Goal: Task Accomplishment & Management: Manage account settings

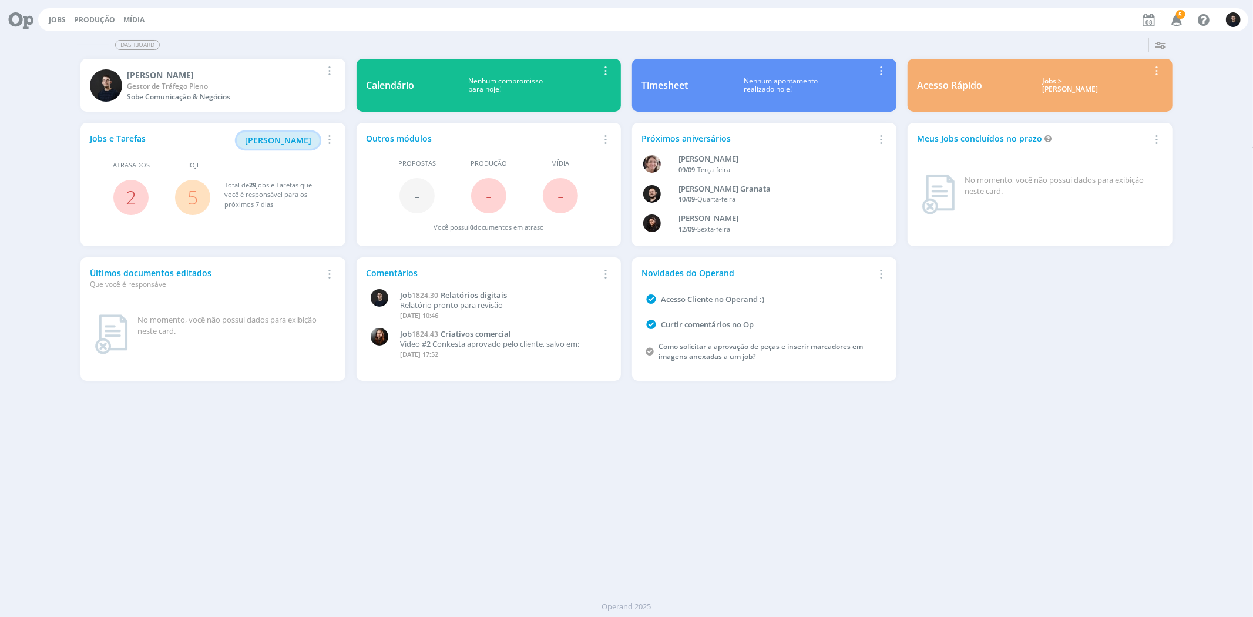
click at [308, 136] on span "[PERSON_NAME]" at bounding box center [278, 139] width 66 height 11
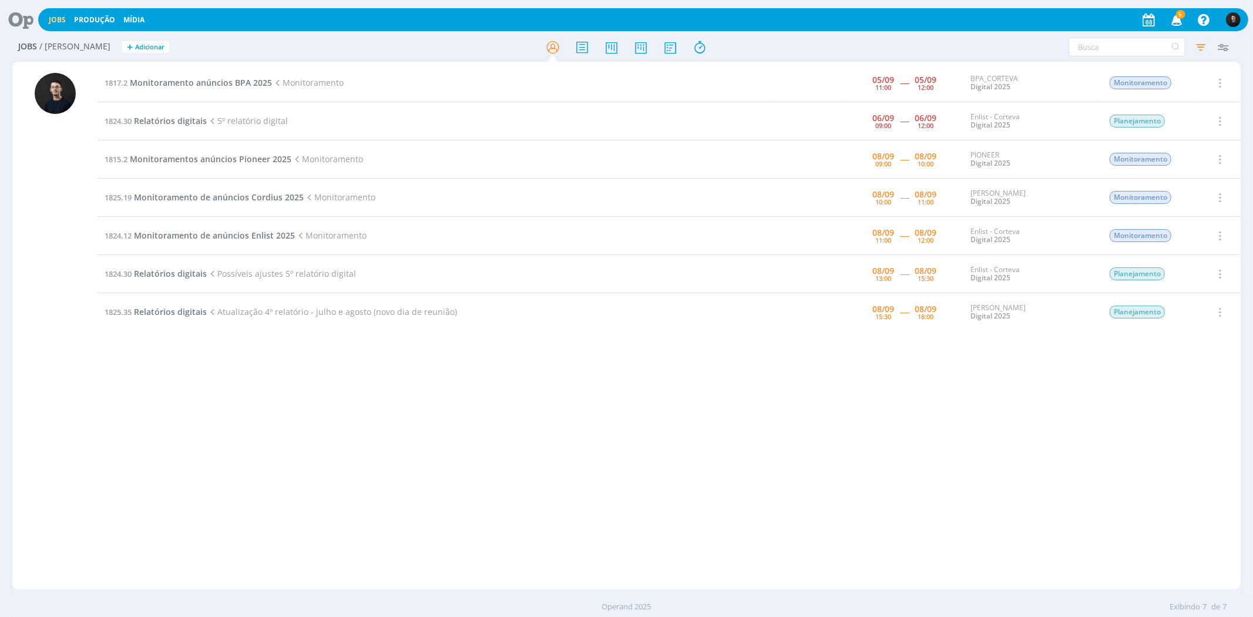
click at [15, 18] on icon at bounding box center [17, 19] width 24 height 23
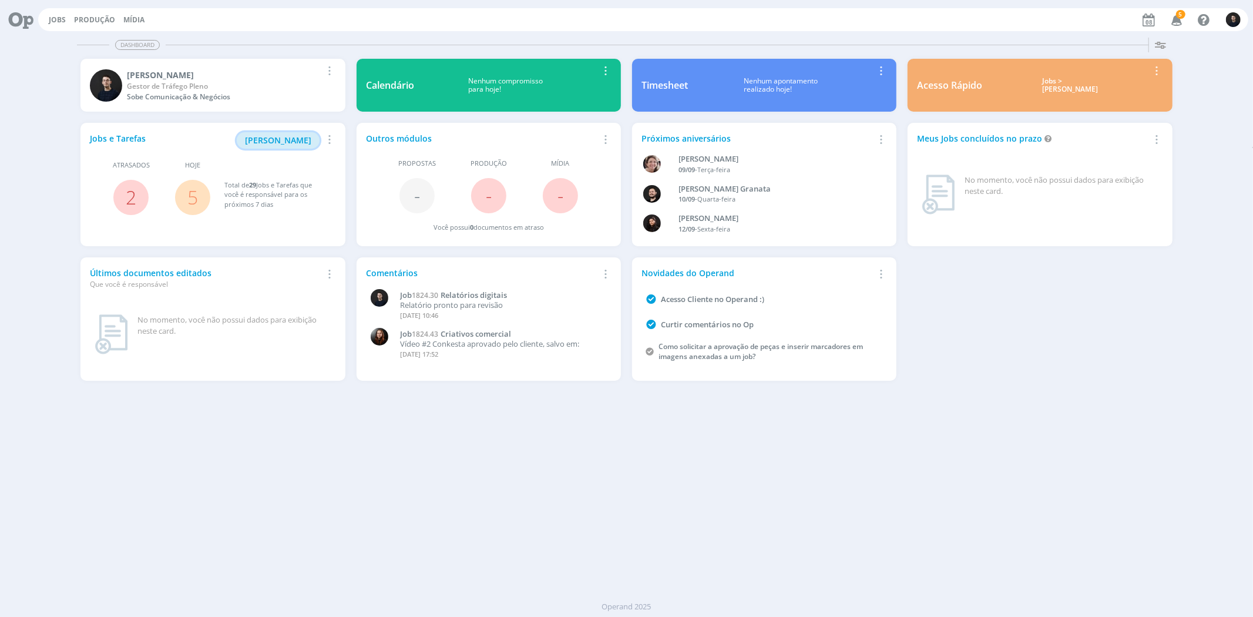
click at [272, 138] on span "[PERSON_NAME]" at bounding box center [278, 139] width 66 height 11
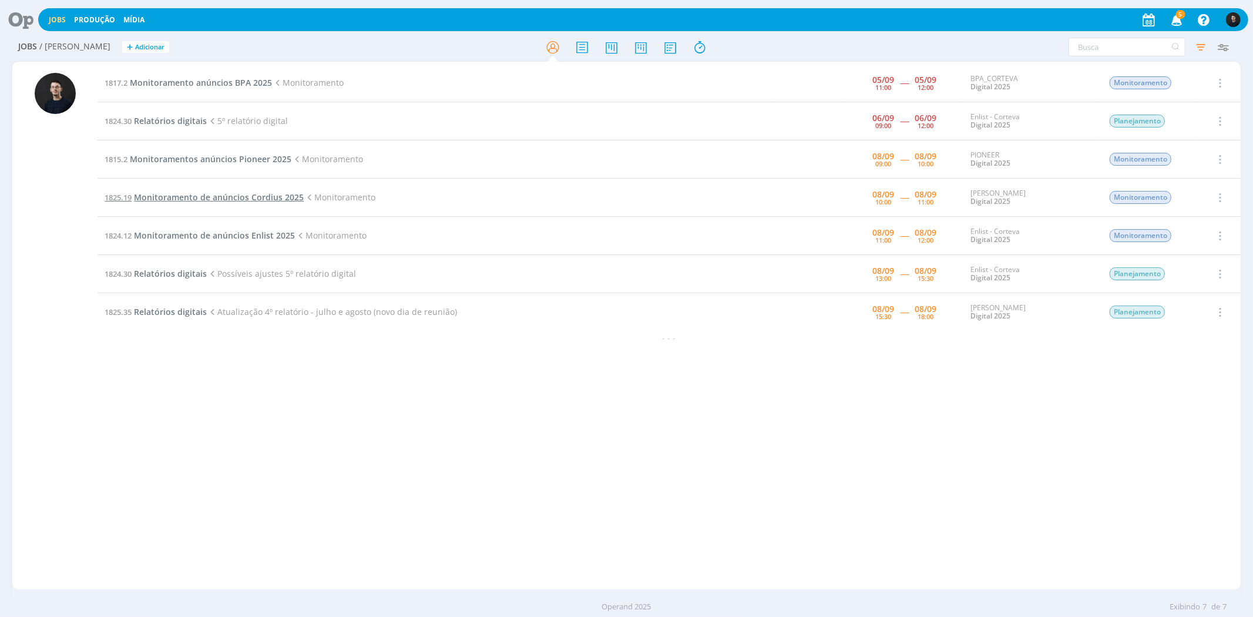
click at [227, 196] on span "Monitoramento de anúncios Cordius 2025" at bounding box center [219, 196] width 170 height 11
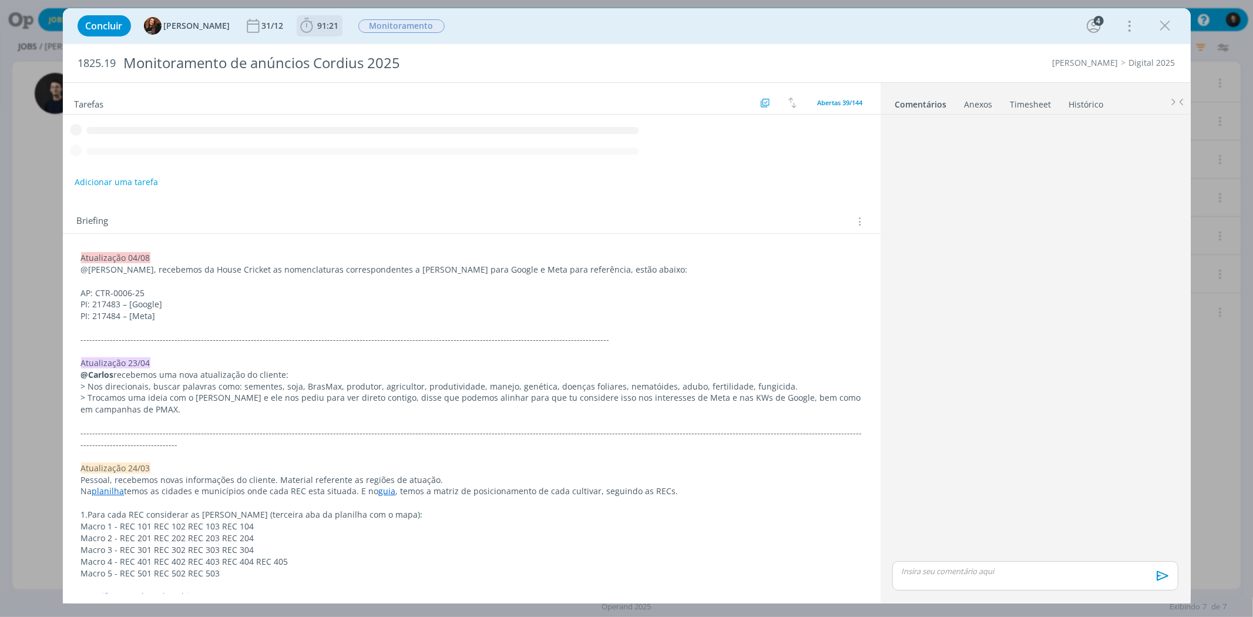
click at [318, 23] on span "91:21" at bounding box center [328, 25] width 21 height 11
click at [313, 51] on icon "dialog" at bounding box center [323, 51] width 21 height 15
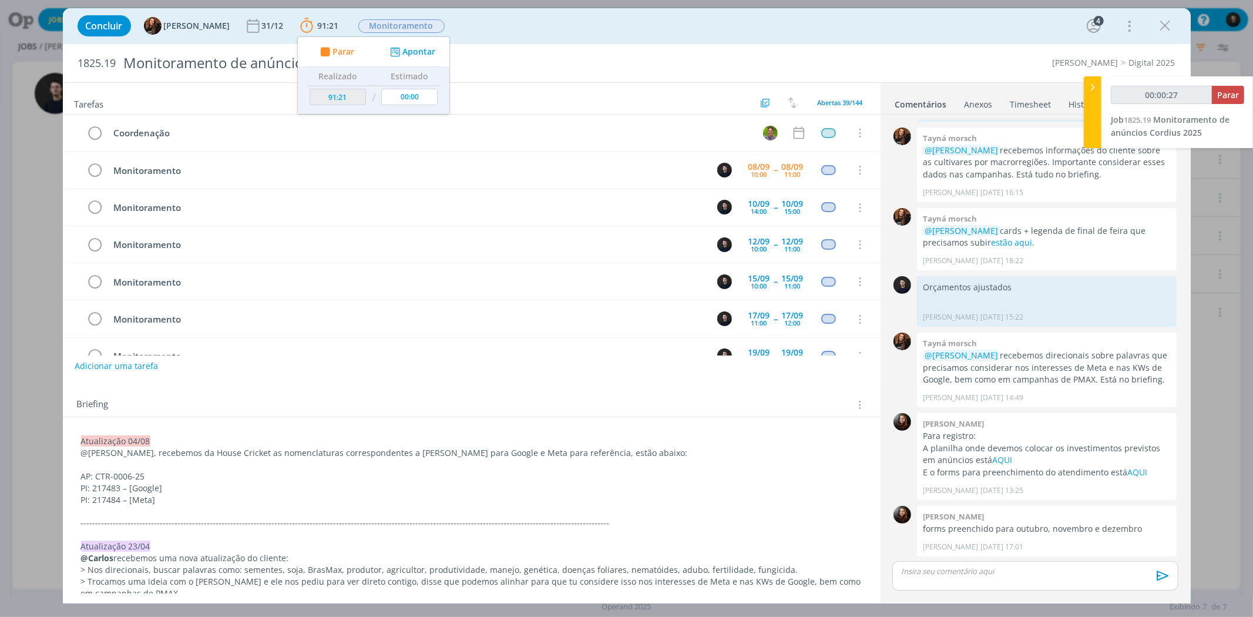
scroll to position [486, 0]
click at [50, 26] on div "Concluir Tayná Morsch 31/12 91:21 Parar Apontar Data * 08/09/2025 Horas * 00:00…" at bounding box center [626, 308] width 1253 height 617
click at [1153, 27] on div "Concluir Tayná Morsch 31/12 91:21 Parar Apontar Data * 08/09/2025 Horas * 00:00…" at bounding box center [627, 26] width 1110 height 28
click at [1162, 25] on icon "dialog" at bounding box center [1165, 26] width 18 height 18
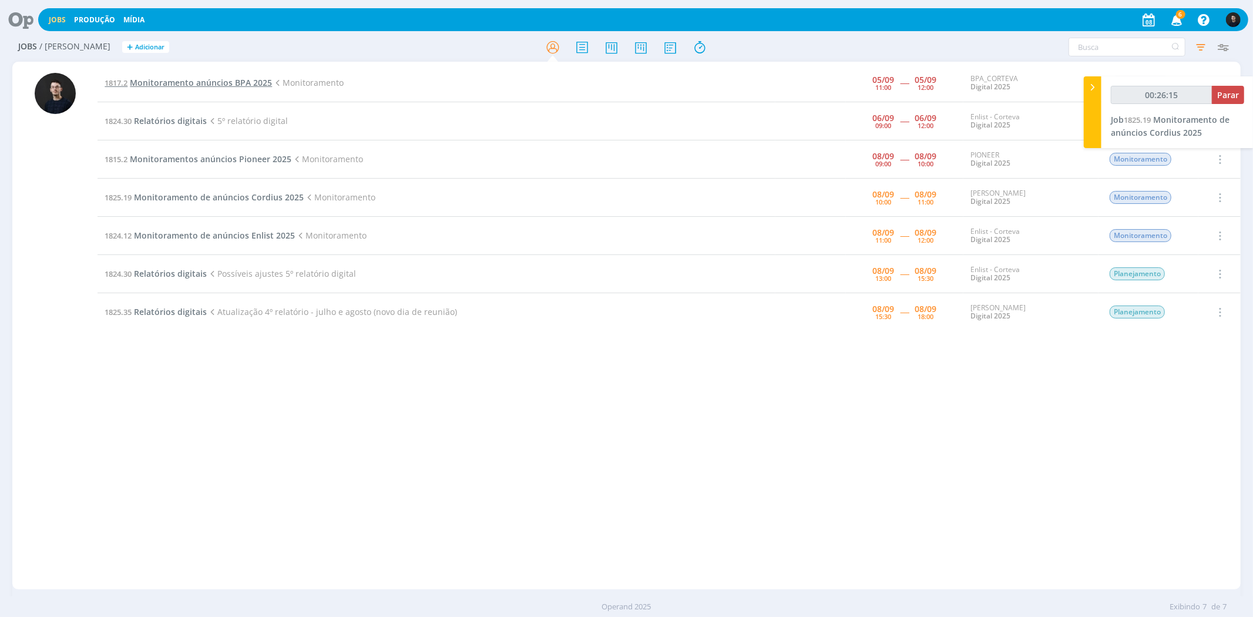
click at [200, 80] on span "Monitoramento anúncios BPA 2025" at bounding box center [201, 82] width 142 height 11
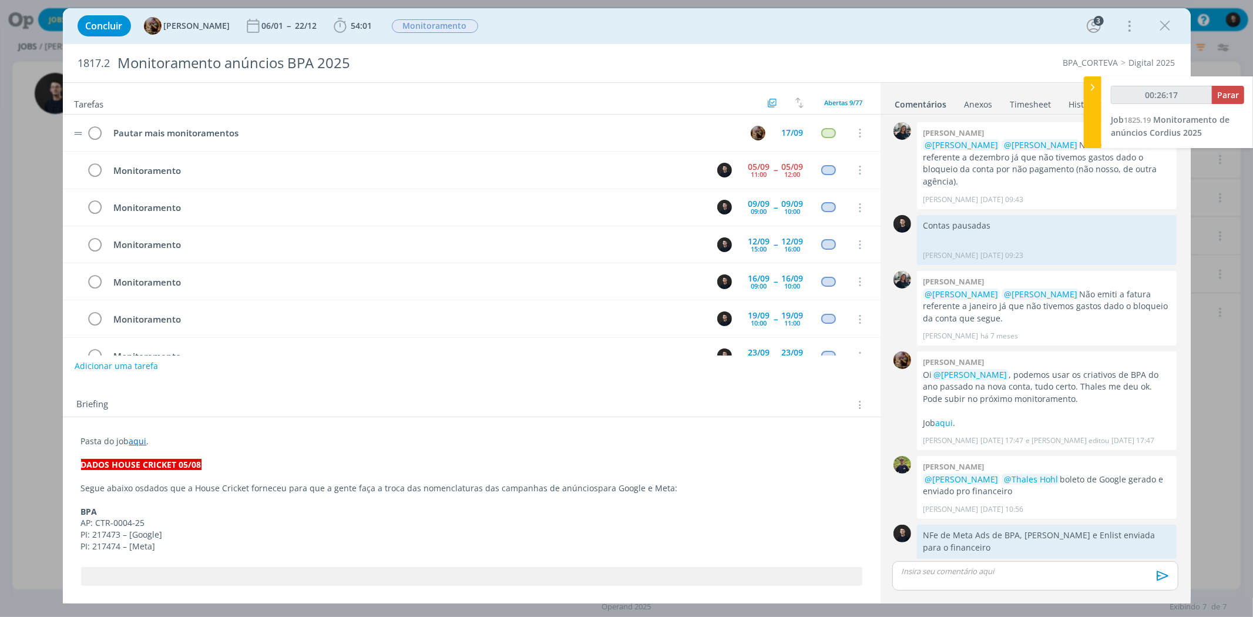
scroll to position [678, 0]
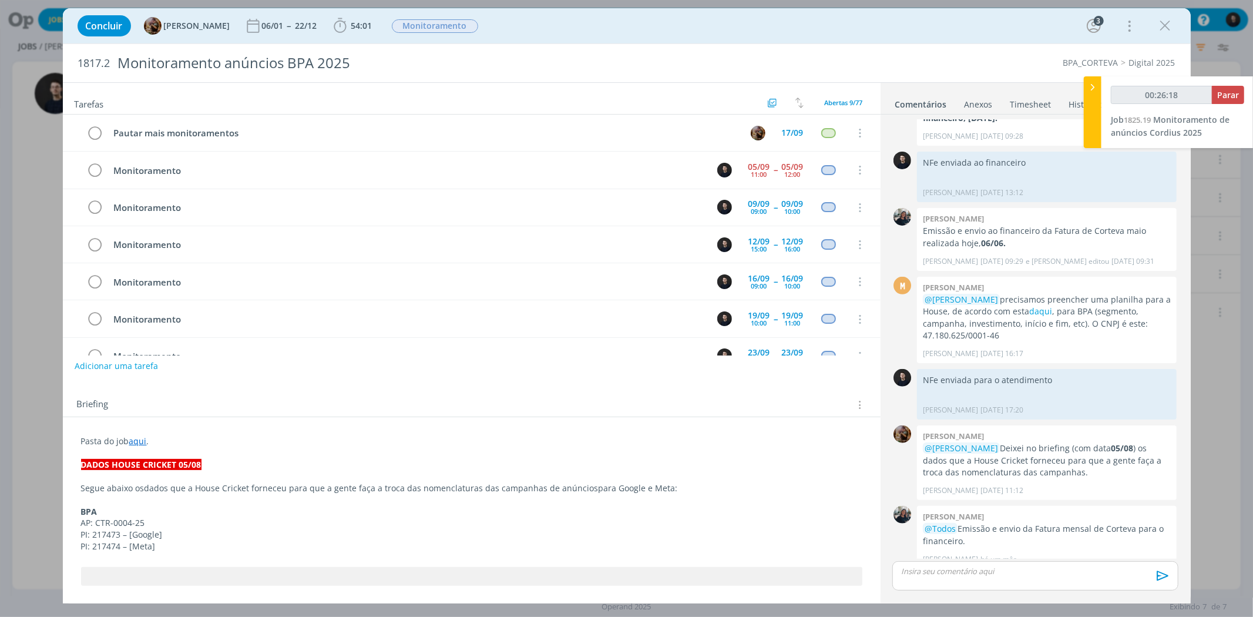
click at [1036, 102] on link "Timesheet" at bounding box center [1030, 101] width 42 height 17
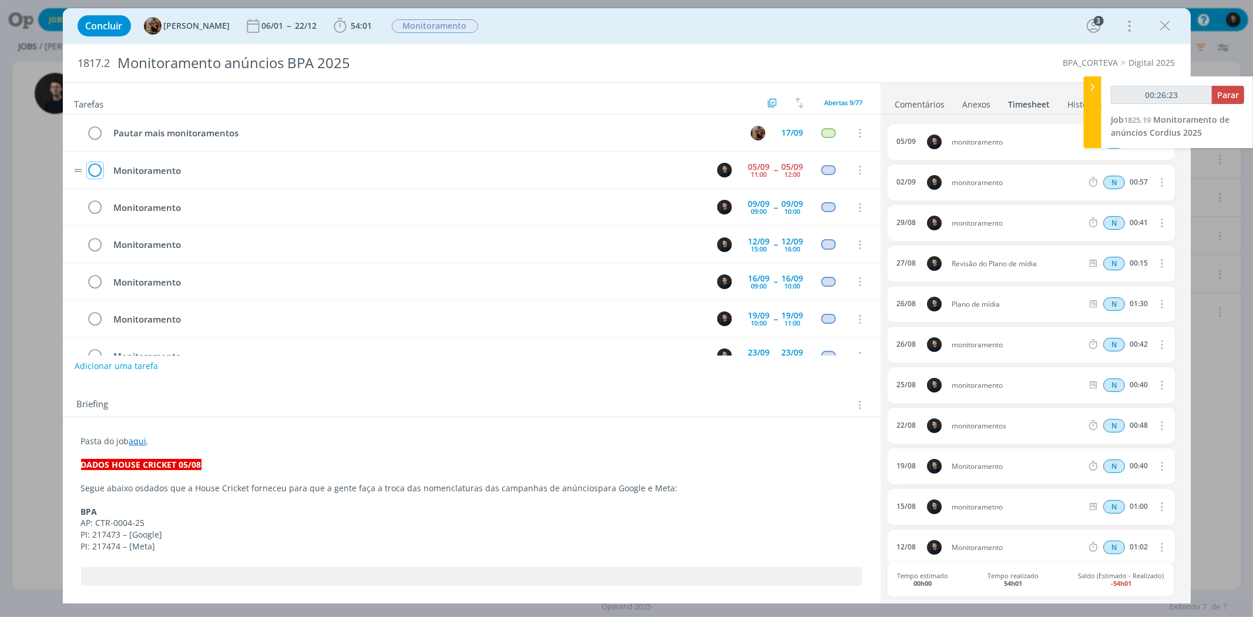
click at [97, 170] on icon "dialog" at bounding box center [95, 170] width 16 height 18
click at [10, 153] on div "Concluir Amanda Rodrigues 06/01 -- 22/12 54:01 Iniciar Apontar Data * 08/09/202…" at bounding box center [626, 308] width 1253 height 617
click at [1167, 22] on icon "dialog" at bounding box center [1165, 26] width 18 height 18
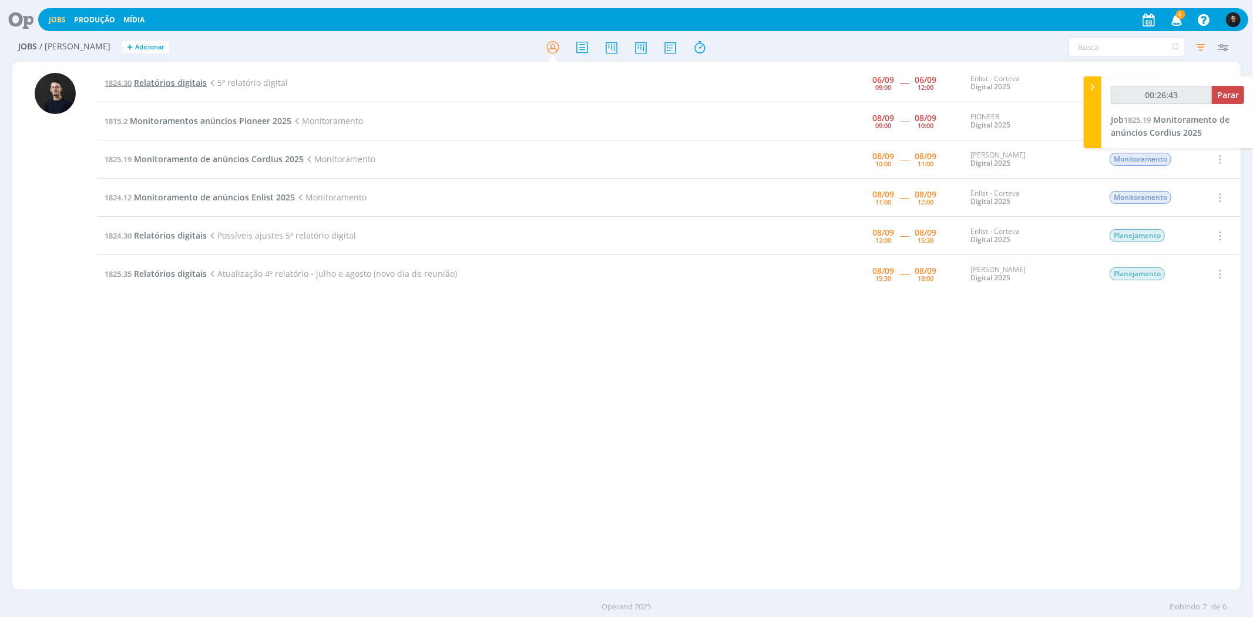
click at [176, 80] on span "Relatórios digitais" at bounding box center [170, 82] width 73 height 11
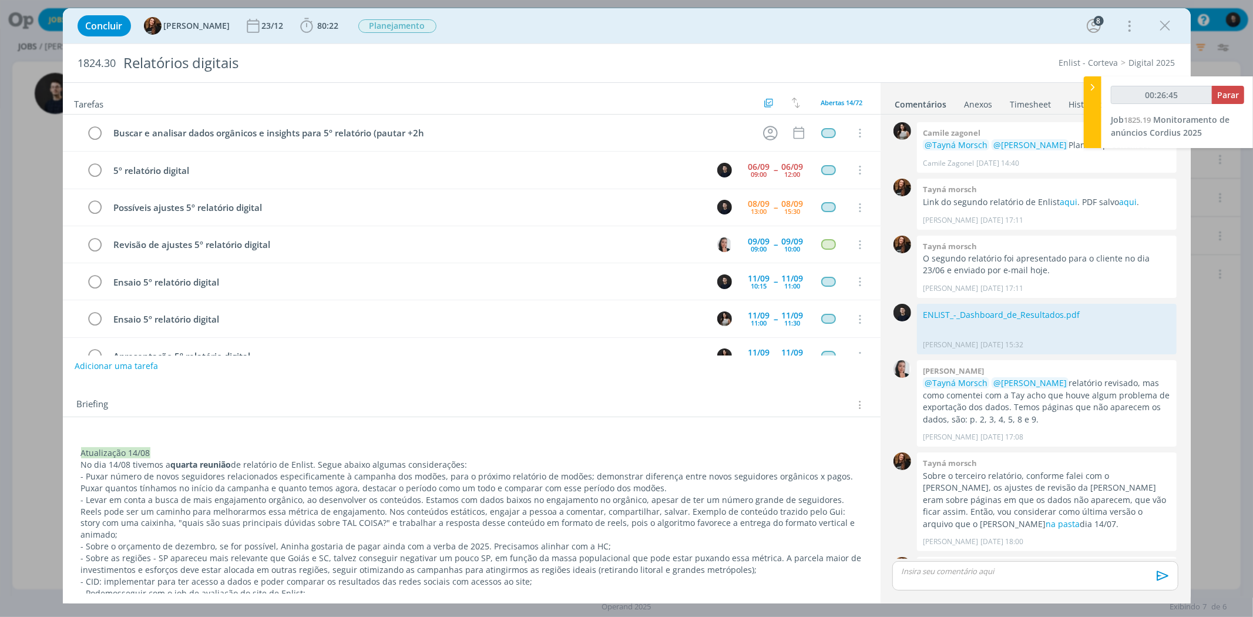
scroll to position [1047, 0]
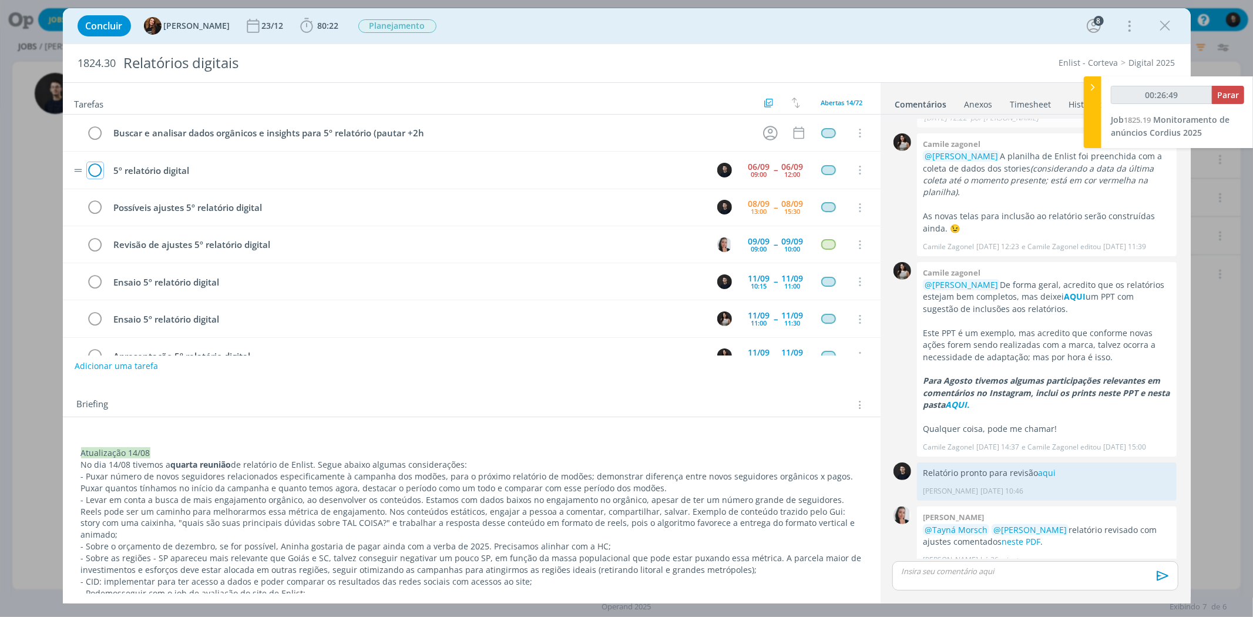
click at [97, 170] on icon "dialog" at bounding box center [95, 170] width 16 height 18
click at [1157, 21] on icon "dialog" at bounding box center [1165, 26] width 18 height 18
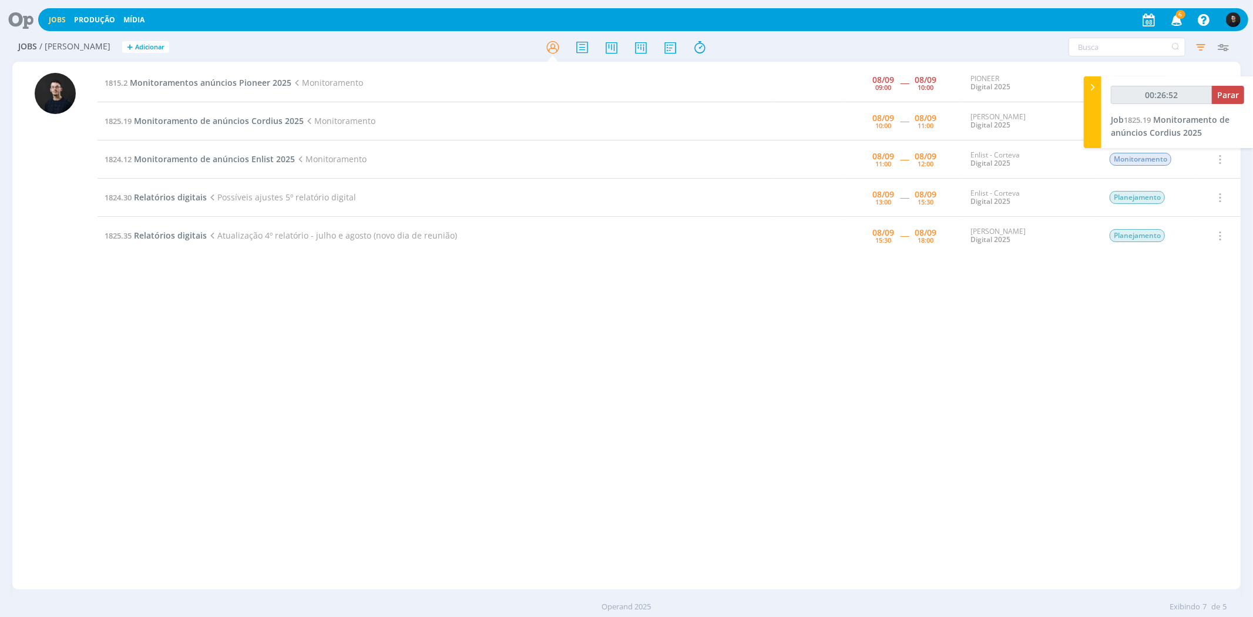
click at [406, 45] on h2 "Jobs / Minha Pauta + Adicionar" at bounding box center [217, 45] width 398 height 25
click at [435, 55] on div at bounding box center [626, 46] width 409 height 21
click at [776, 361] on div "1815.2 Monitoramentos anúncios Pioneer 2025 Monitoramento 08/09 09:00 ----- 08/…" at bounding box center [668, 325] width 1142 height 523
click at [312, 511] on div "1815.2 Monitoramentos anúncios Pioneer 2025 Monitoramento 08/09 09:00 ----- 08/…" at bounding box center [668, 325] width 1142 height 523
type input "00:31:50"
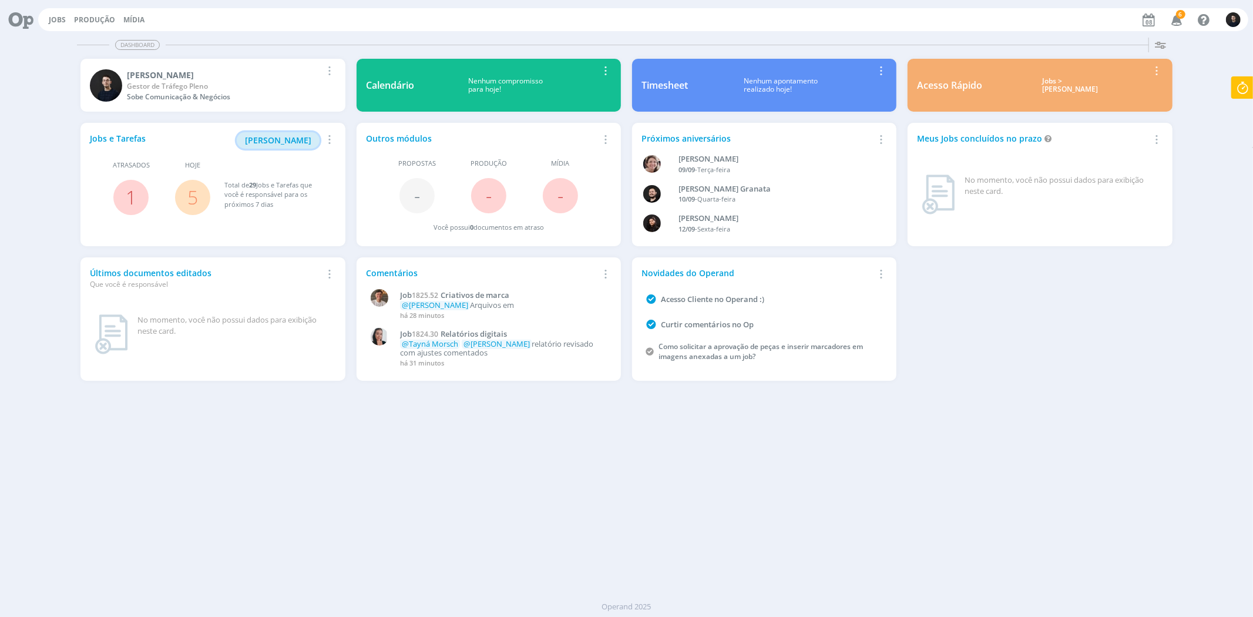
click at [290, 143] on span "[PERSON_NAME]" at bounding box center [278, 139] width 66 height 11
click at [1247, 89] on icon at bounding box center [1241, 87] width 21 height 23
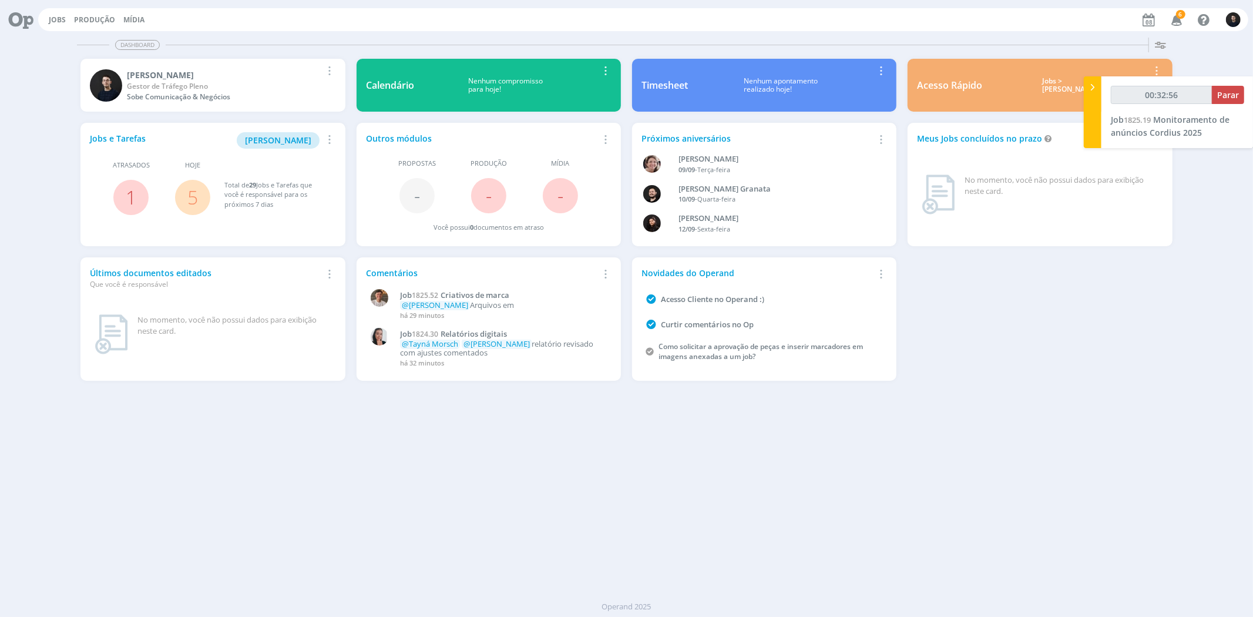
type input "00:32:57"
click at [1231, 98] on span "Parar" at bounding box center [1228, 94] width 22 height 11
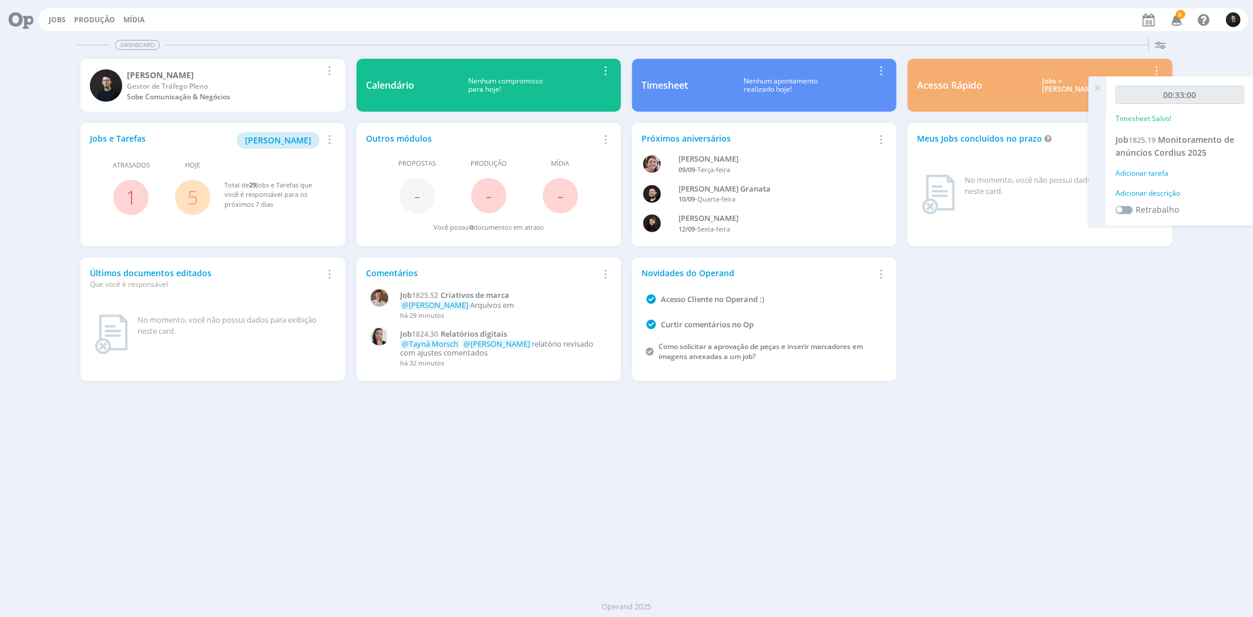
click at [1147, 192] on div "Adicionar descrição" at bounding box center [1179, 193] width 129 height 11
click at [1152, 196] on textarea at bounding box center [1179, 212] width 123 height 42
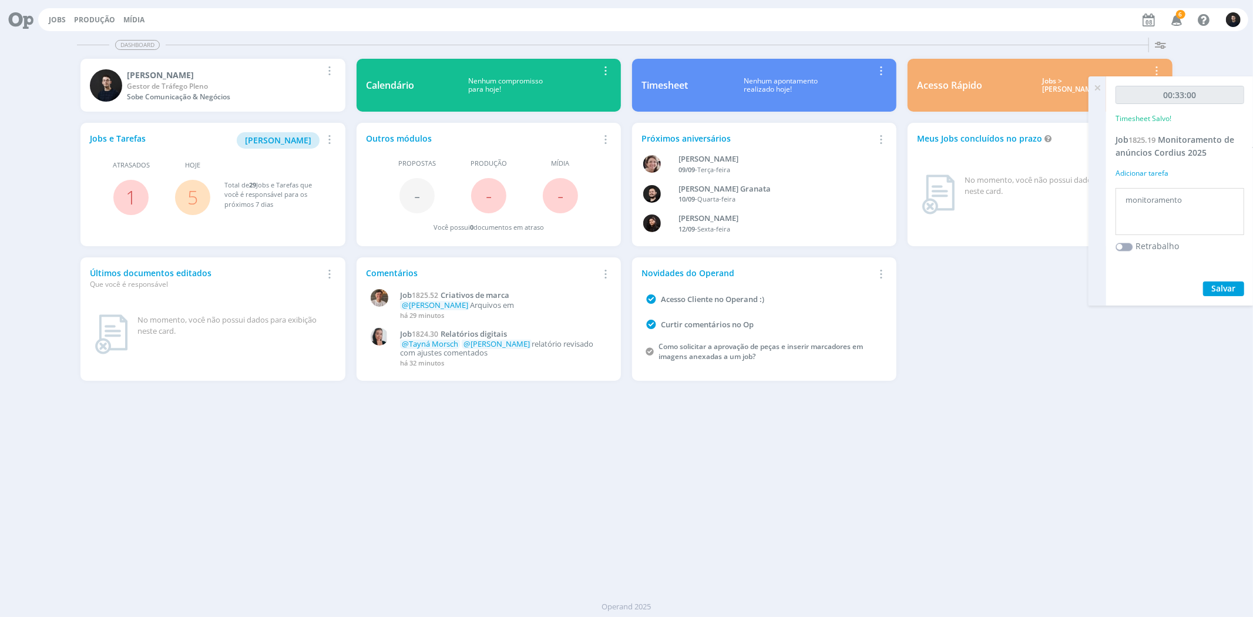
type textarea "monitoramento"
click at [1203, 281] on button "Salvar" at bounding box center [1223, 288] width 41 height 15
click at [303, 133] on button "[PERSON_NAME]" at bounding box center [278, 140] width 83 height 16
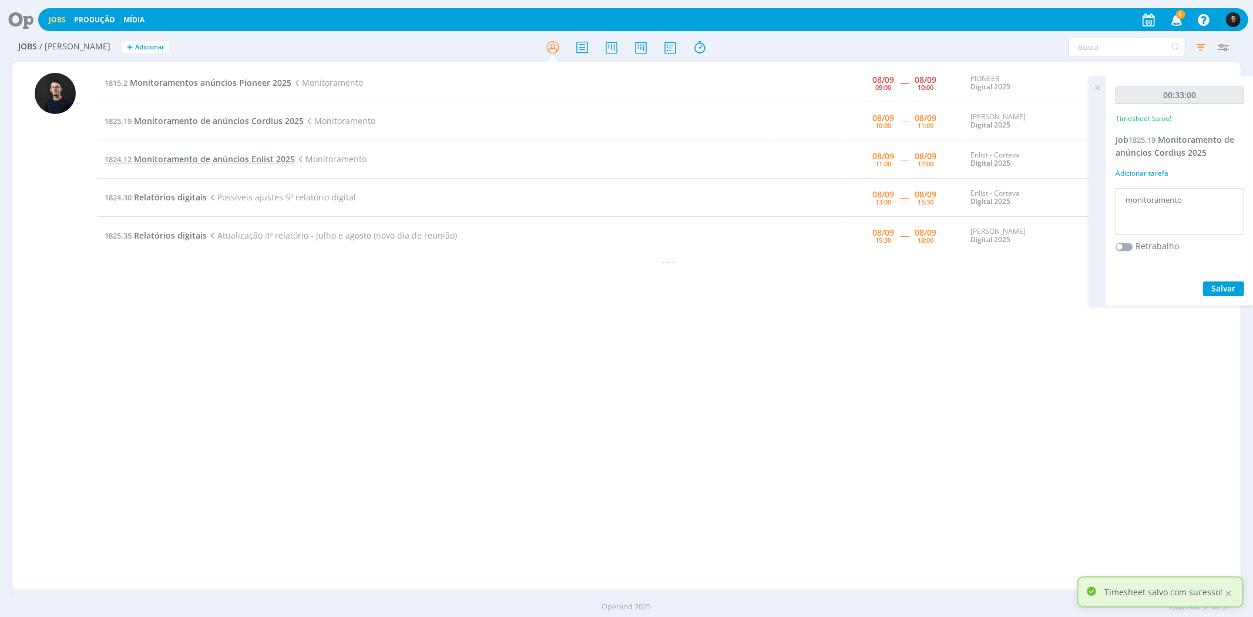
click at [235, 154] on span "Monitoramento de anúncios Enlist 2025" at bounding box center [214, 158] width 161 height 11
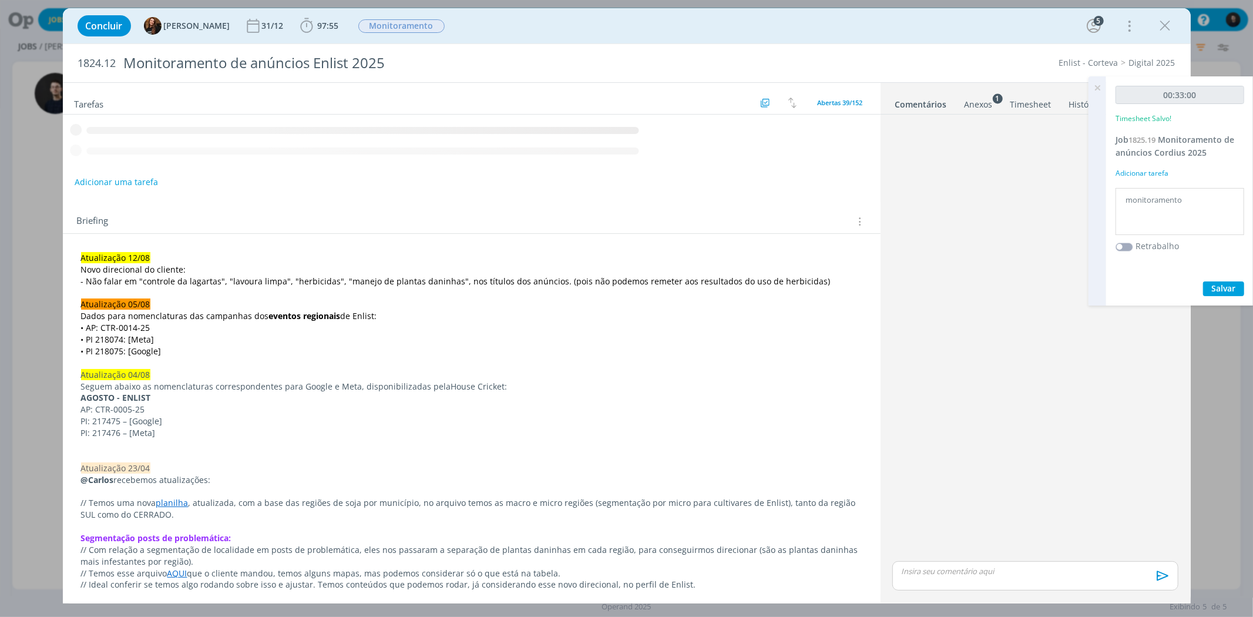
click at [315, 26] on b "97:55" at bounding box center [328, 26] width 26 height 8
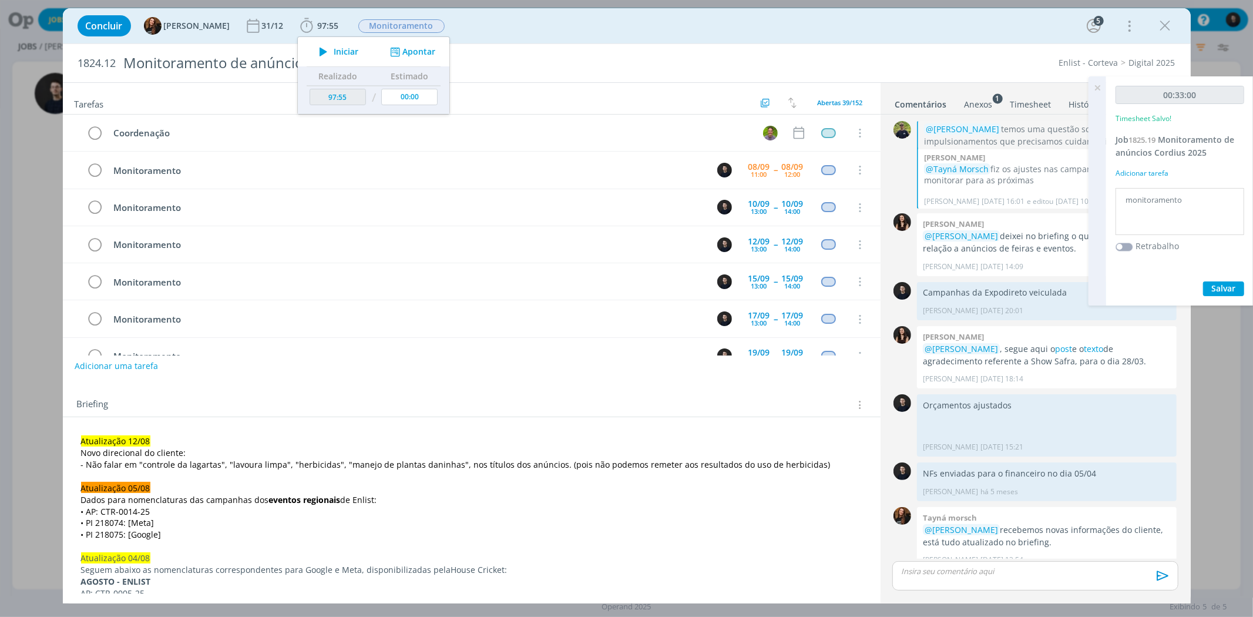
scroll to position [1009, 0]
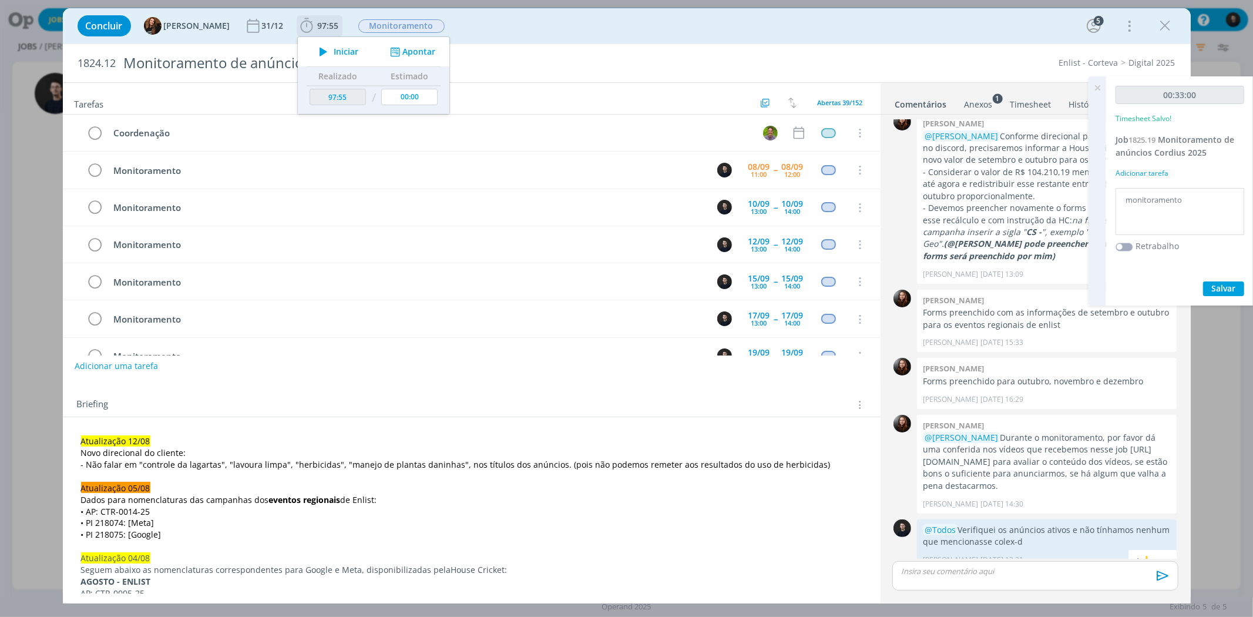
click at [319, 52] on icon "dialog" at bounding box center [323, 51] width 21 height 15
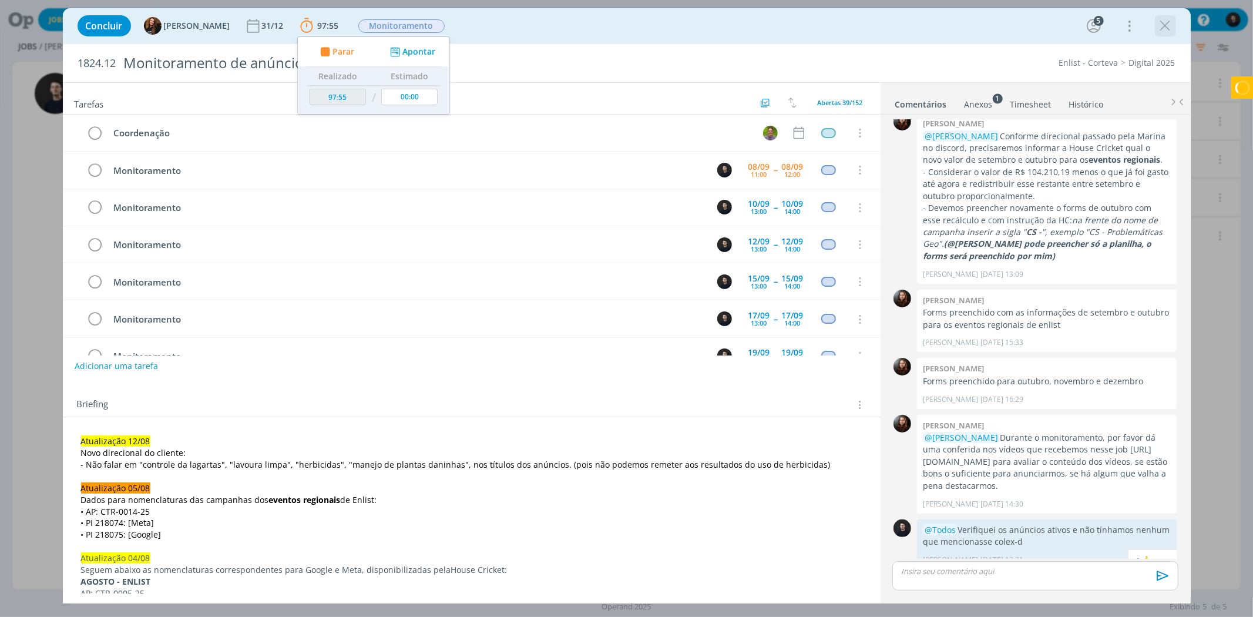
click at [1171, 27] on icon "dialog" at bounding box center [1165, 26] width 18 height 18
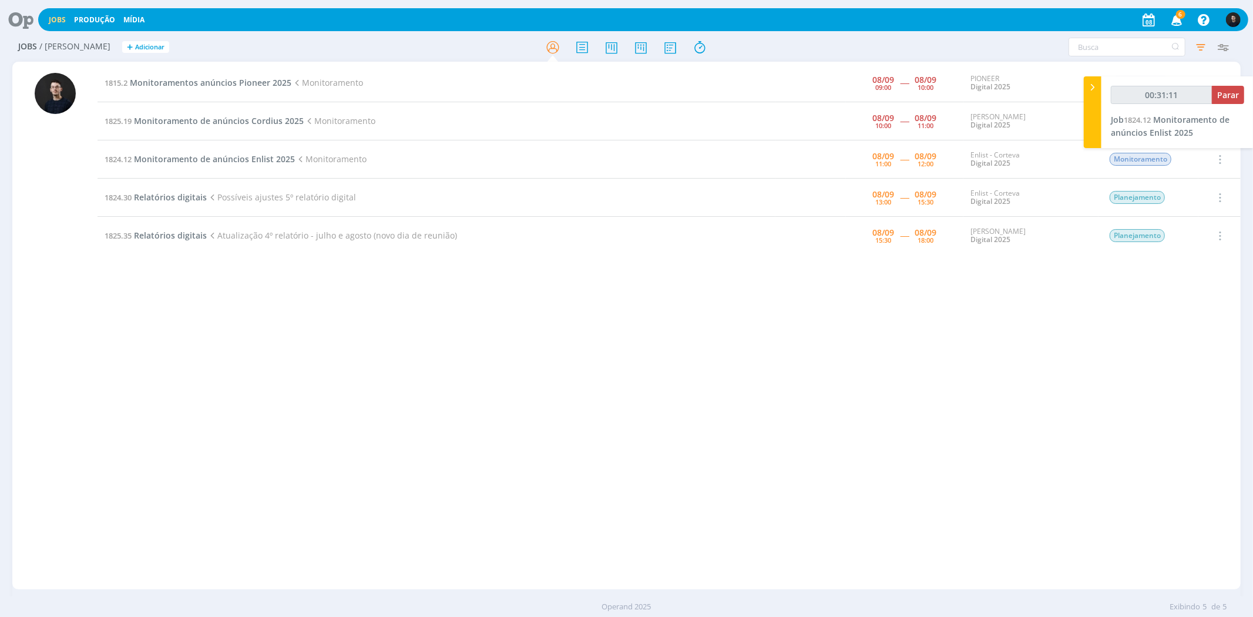
click at [359, 55] on h2 "Jobs / Minha Pauta + Adicionar" at bounding box center [217, 45] width 398 height 25
click at [1213, 86] on button "Parar" at bounding box center [1227, 95] width 32 height 18
type input "00:32:00"
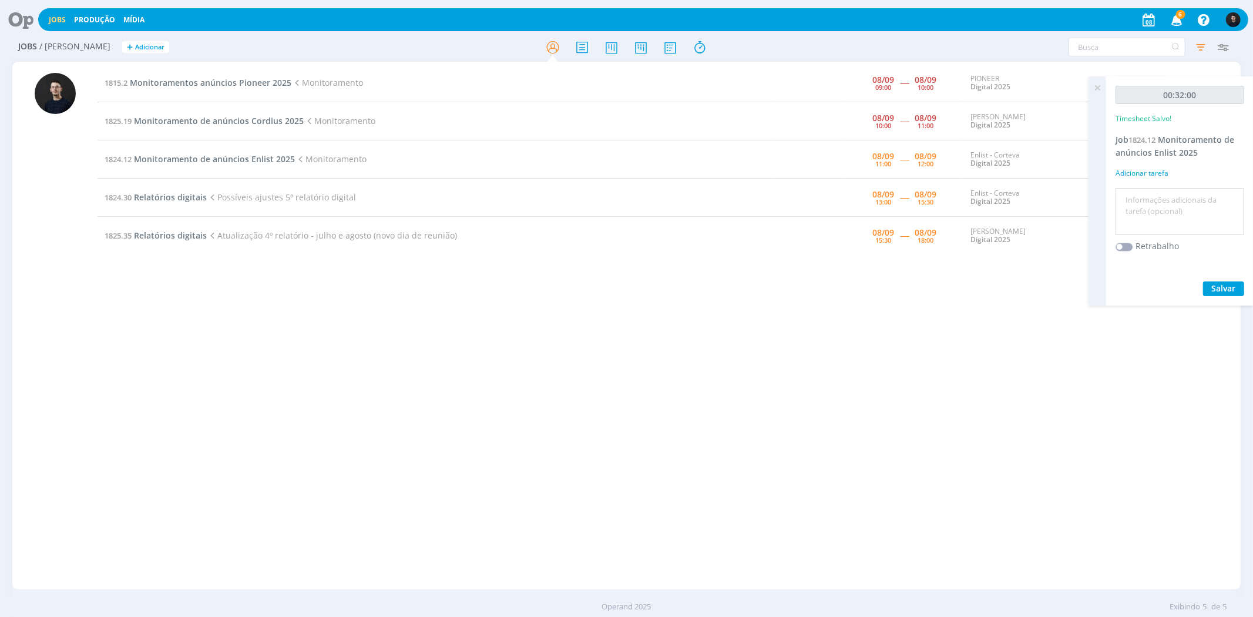
click at [1171, 202] on textarea at bounding box center [1179, 212] width 123 height 42
type textarea "monitoramento"
click at [1203, 281] on button "Salvar" at bounding box center [1223, 288] width 41 height 15
click at [192, 83] on span "Monitoramentos anúncios Pioneer 2025" at bounding box center [210, 82] width 161 height 11
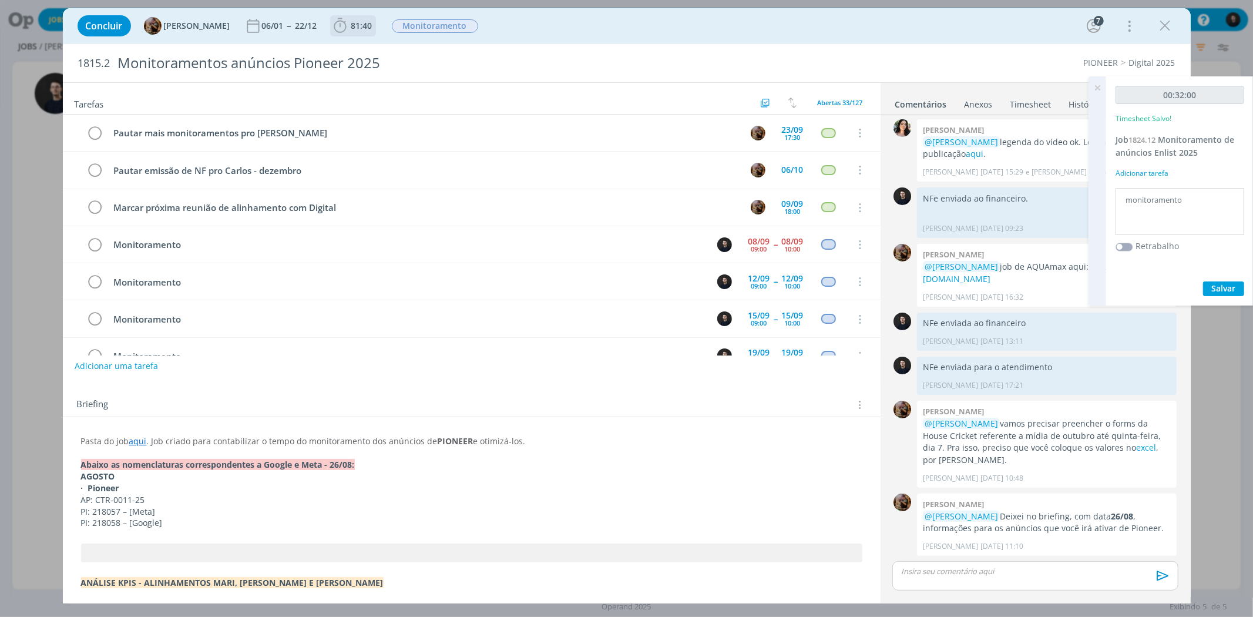
scroll to position [74, 0]
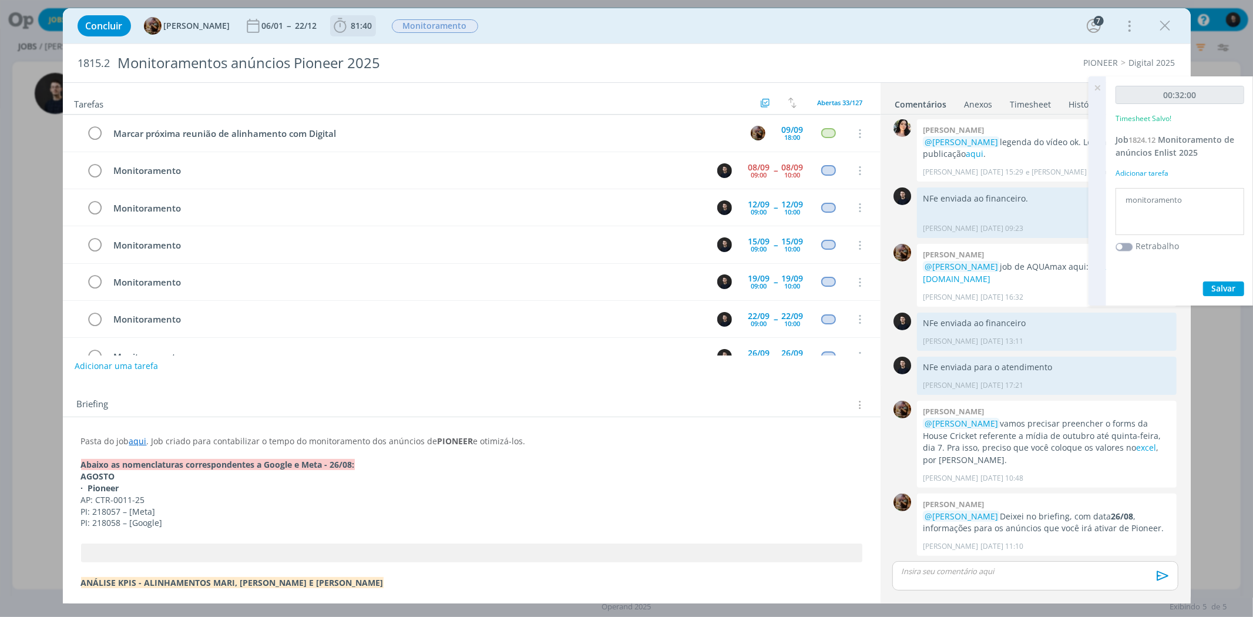
click at [363, 26] on span "81:40" at bounding box center [361, 25] width 21 height 11
click at [362, 44] on icon "dialog" at bounding box center [356, 51] width 21 height 15
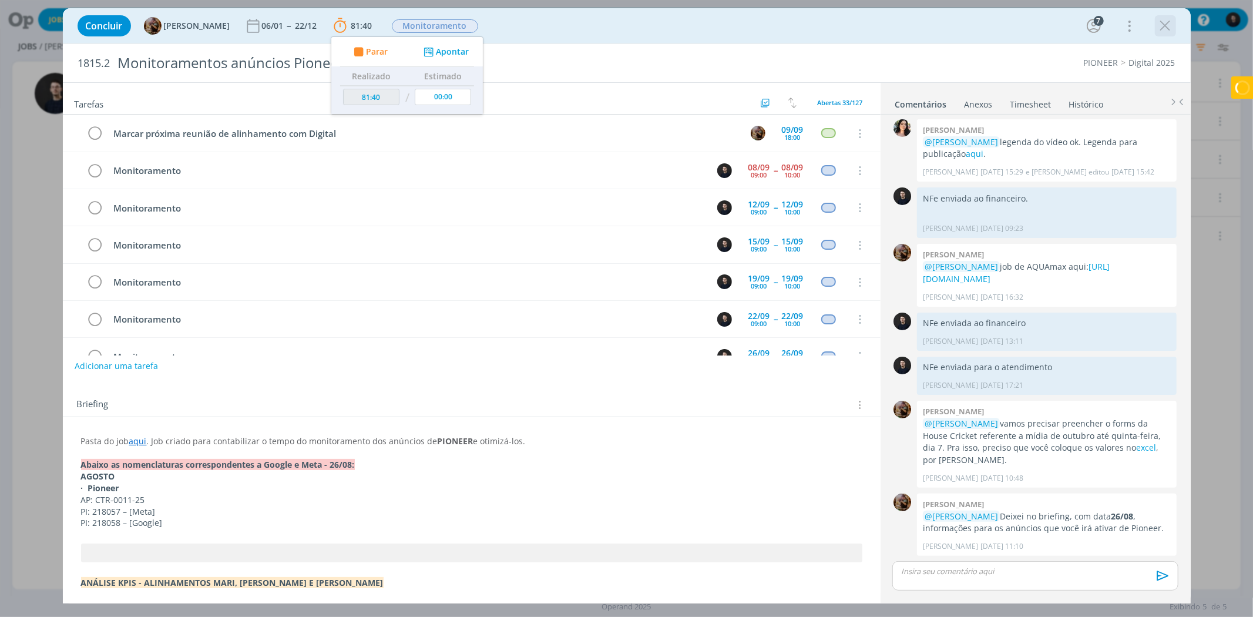
click at [1166, 24] on icon "dialog" at bounding box center [1165, 26] width 18 height 18
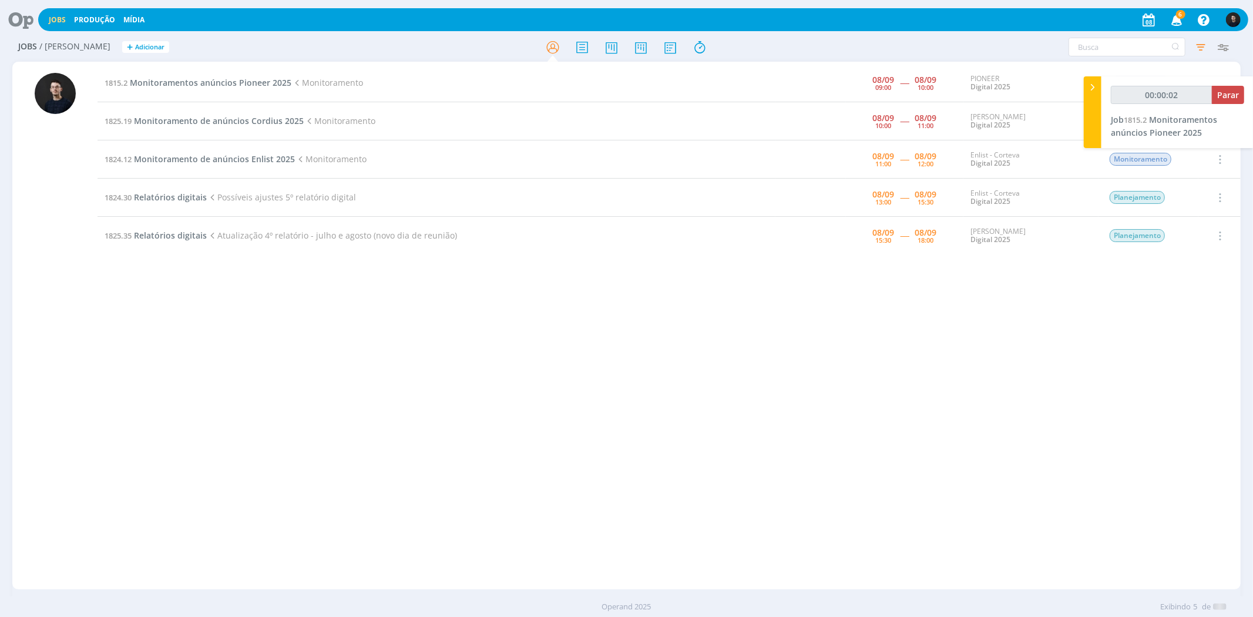
click at [978, 48] on div "Filtros Filtrar Limpar Tipo Jobs e Tarefas Data Dia atual + Atrasados 08/09/202…" at bounding box center [1036, 47] width 398 height 19
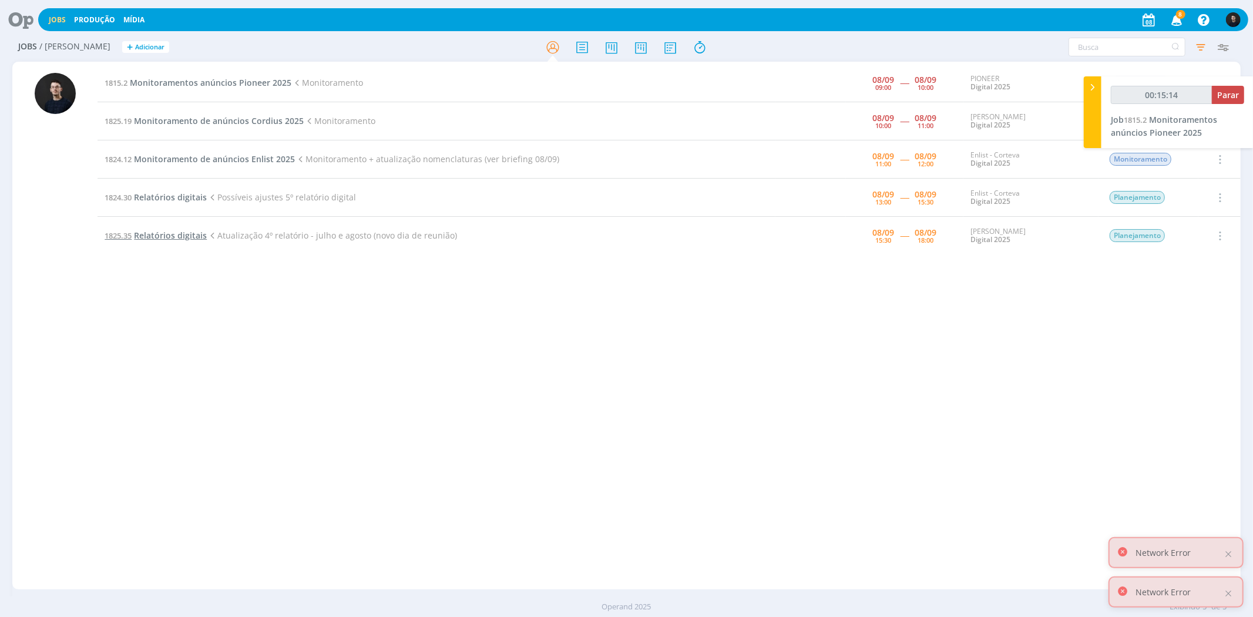
click at [150, 232] on span "Relatórios digitais" at bounding box center [170, 235] width 73 height 11
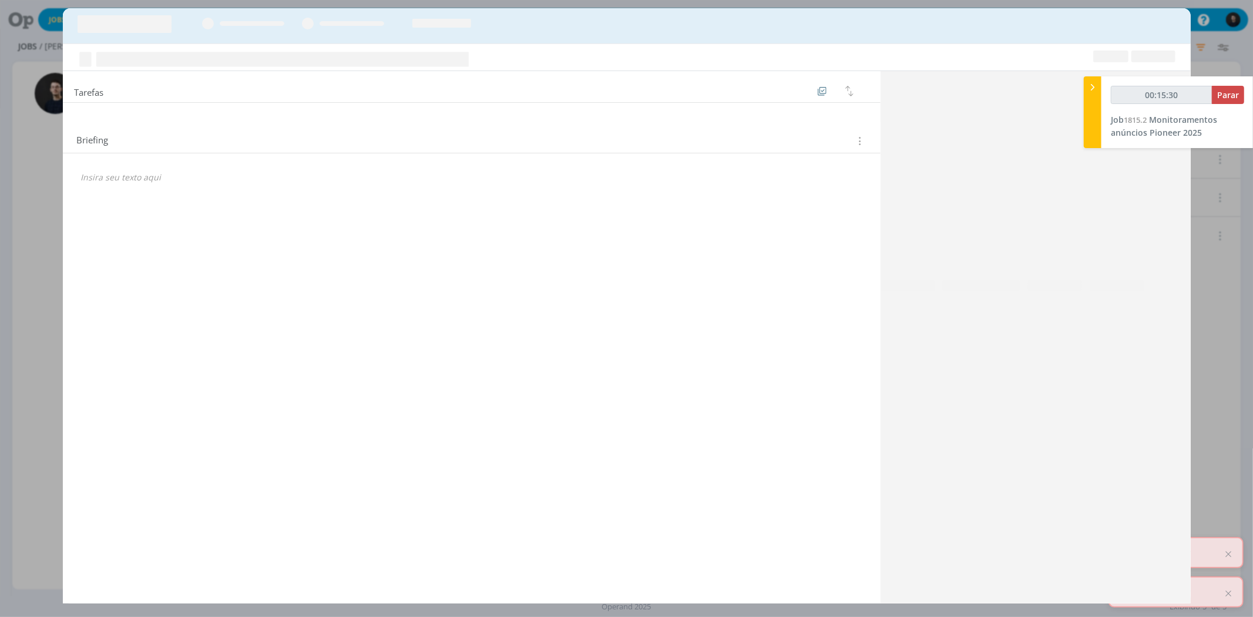
type input "00:15:31"
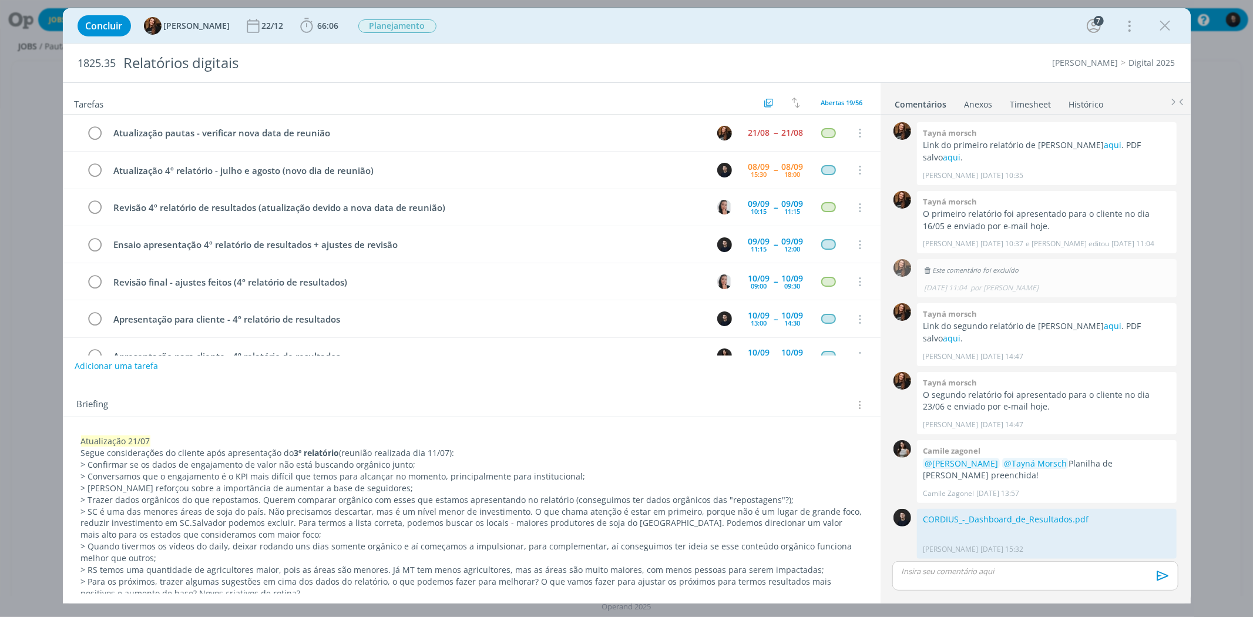
scroll to position [830, 0]
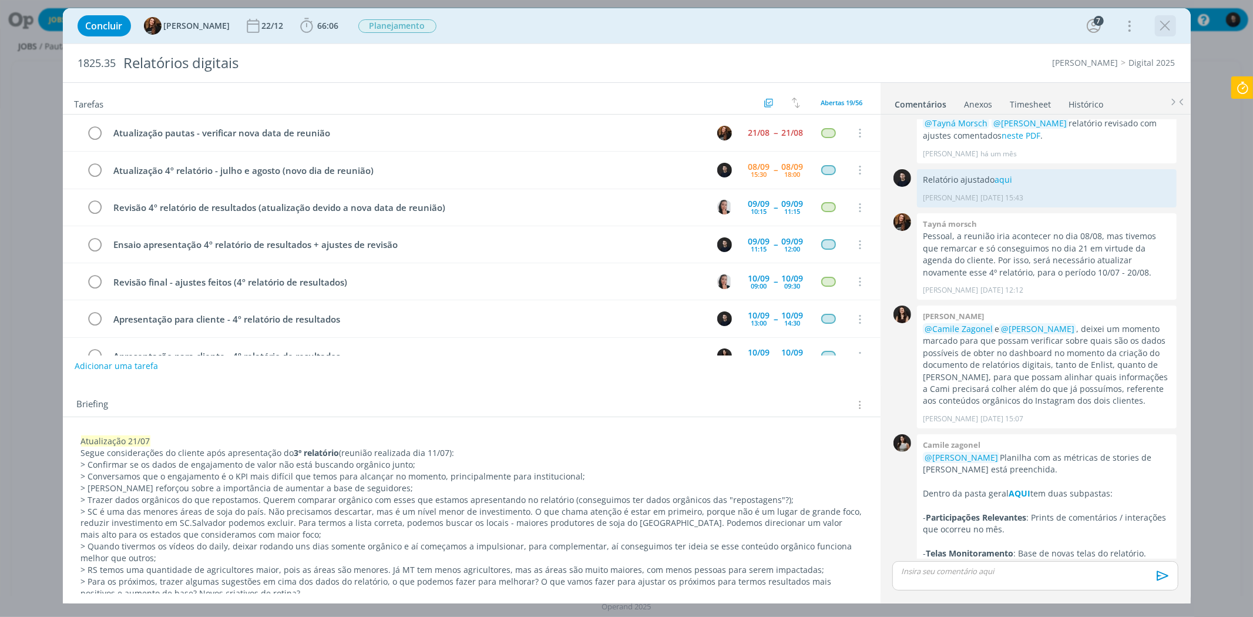
click at [1167, 35] on div "dialog" at bounding box center [1165, 25] width 21 height 21
click at [1166, 26] on icon "dialog" at bounding box center [1165, 26] width 18 height 18
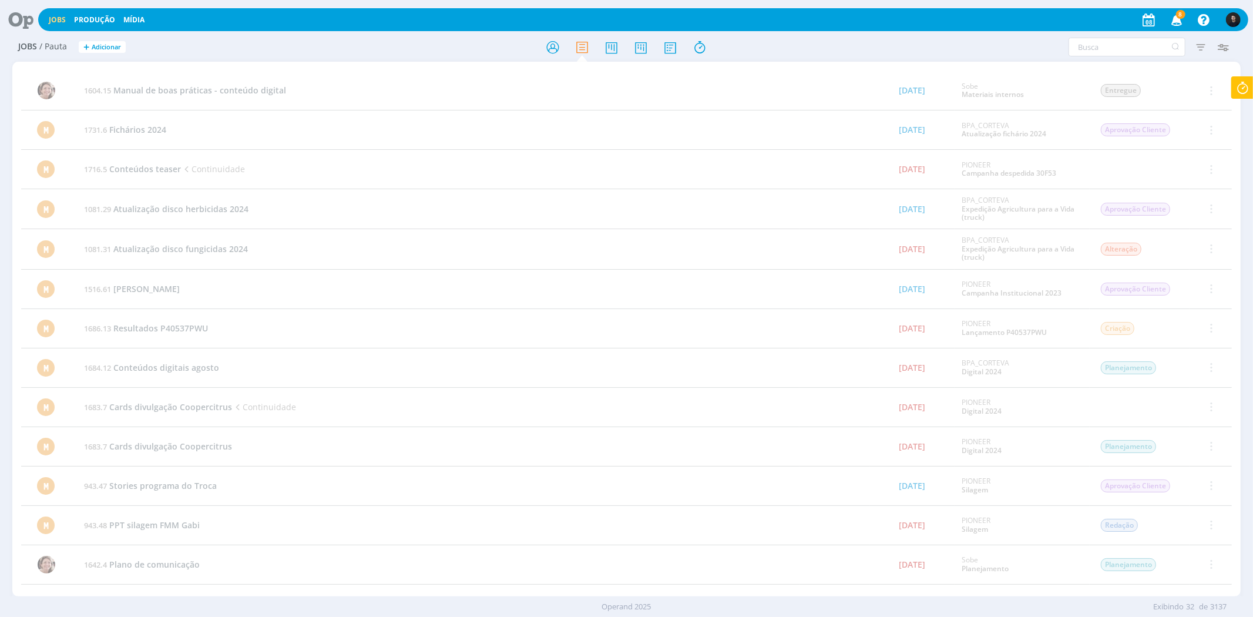
click at [25, 19] on icon at bounding box center [17, 19] width 24 height 23
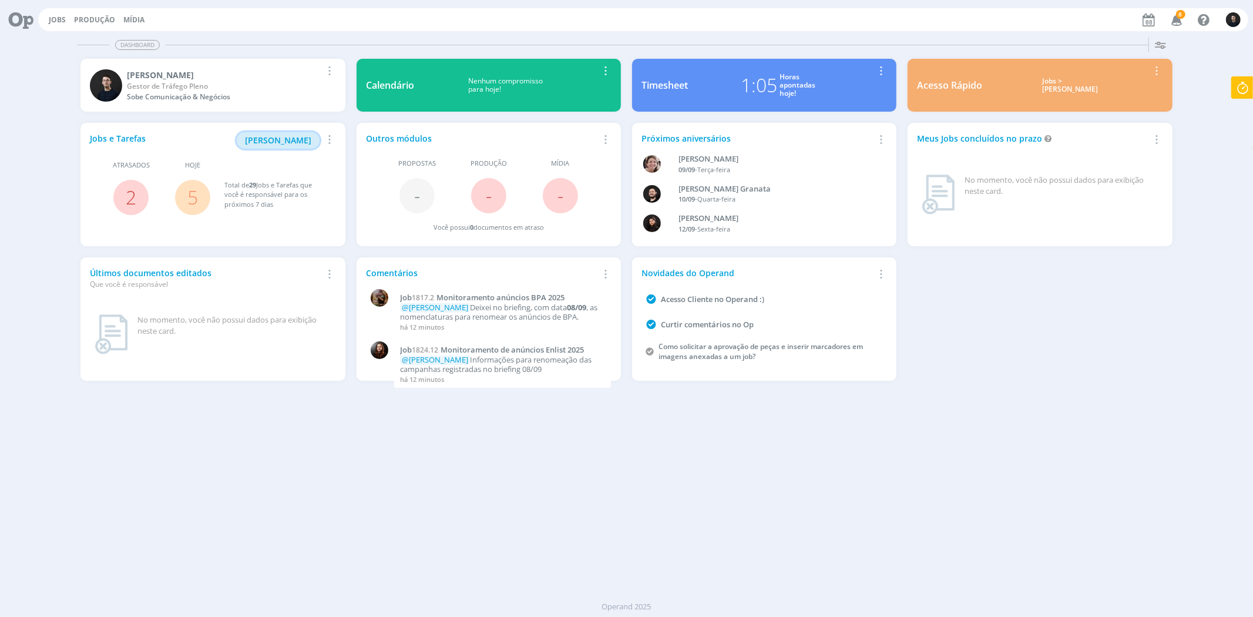
click at [284, 135] on span "[PERSON_NAME]" at bounding box center [278, 139] width 66 height 11
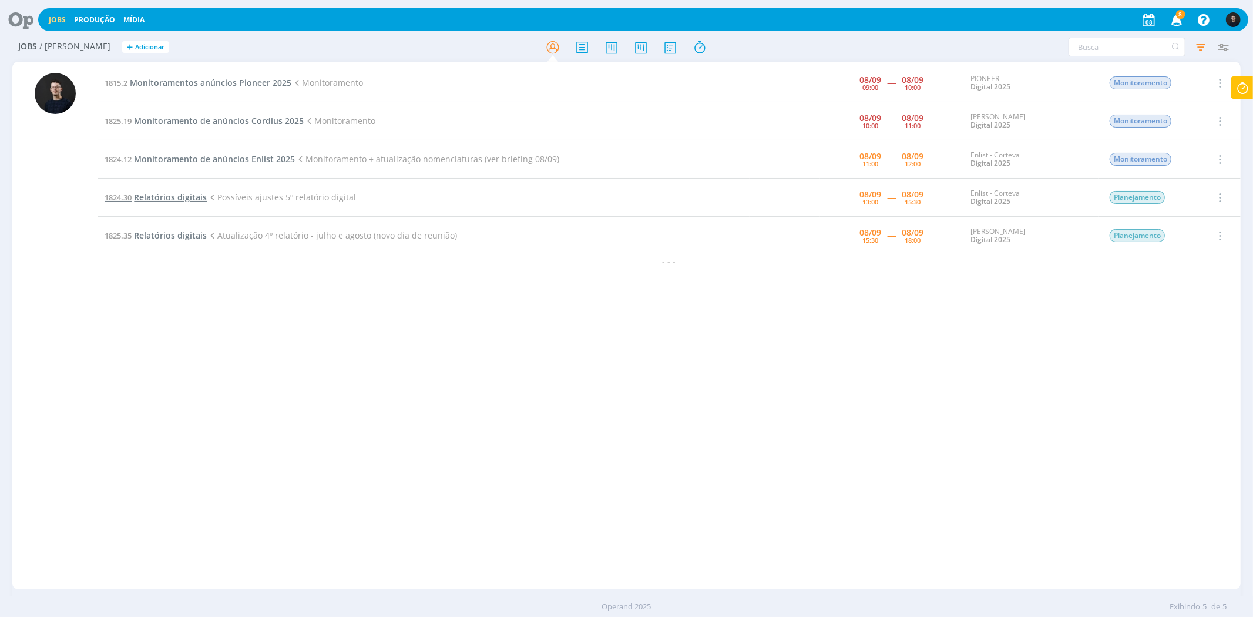
click at [168, 201] on span "Relatórios digitais" at bounding box center [170, 196] width 73 height 11
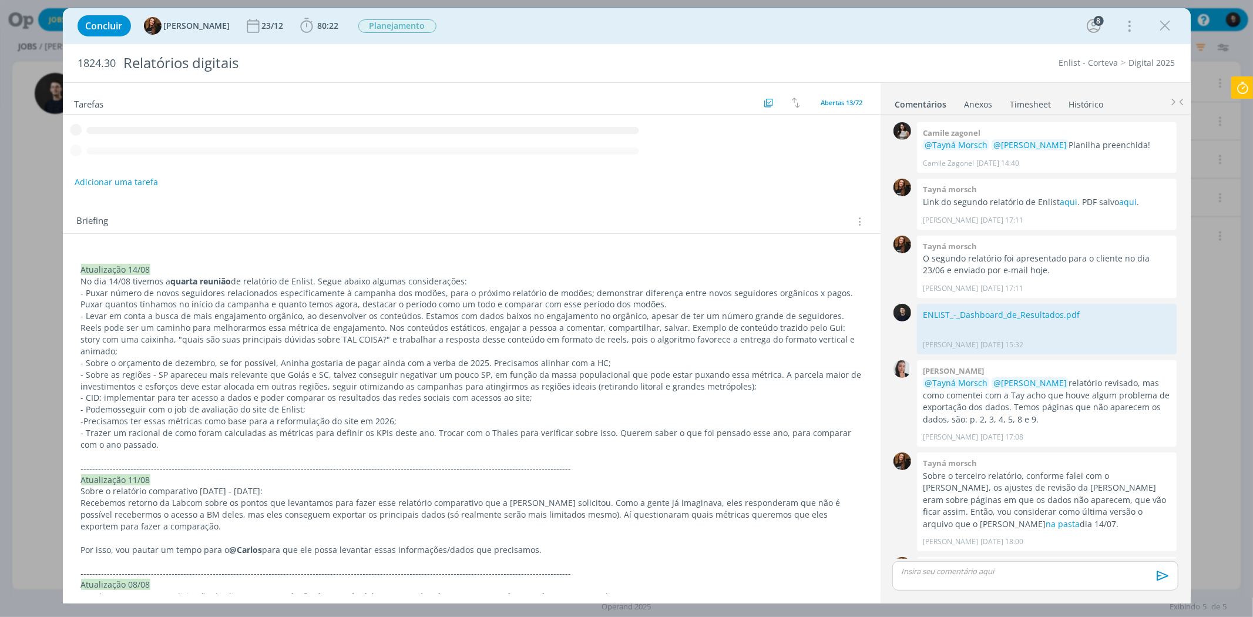
scroll to position [1047, 0]
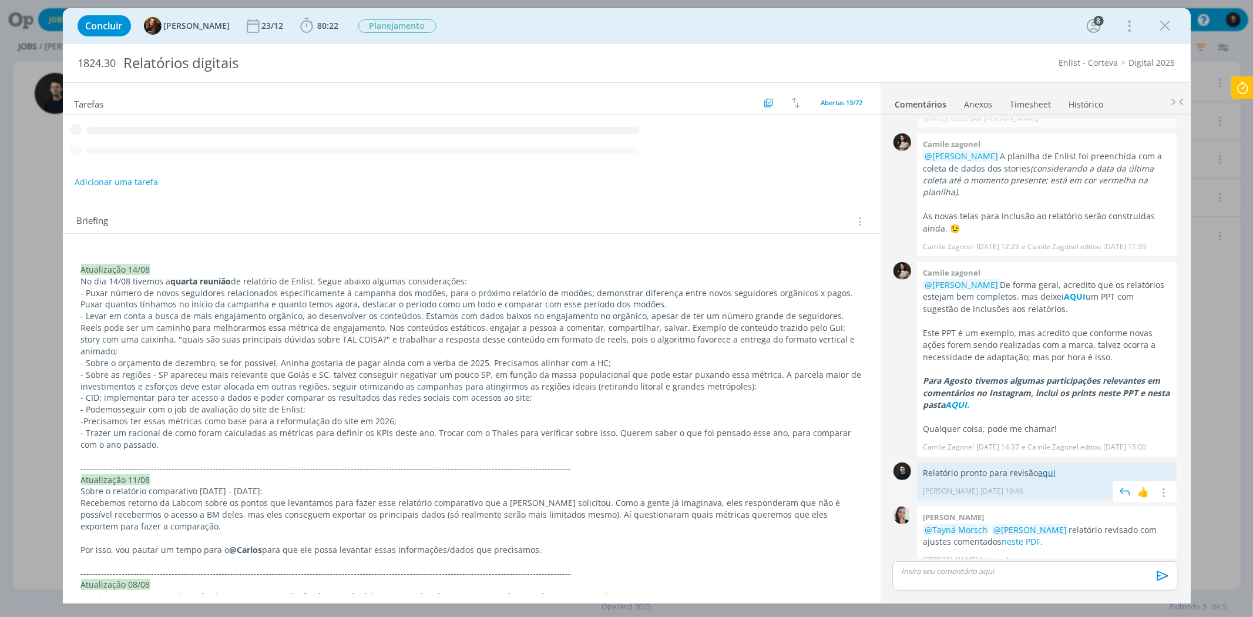
click at [1047, 467] on link "aqui" at bounding box center [1047, 472] width 18 height 11
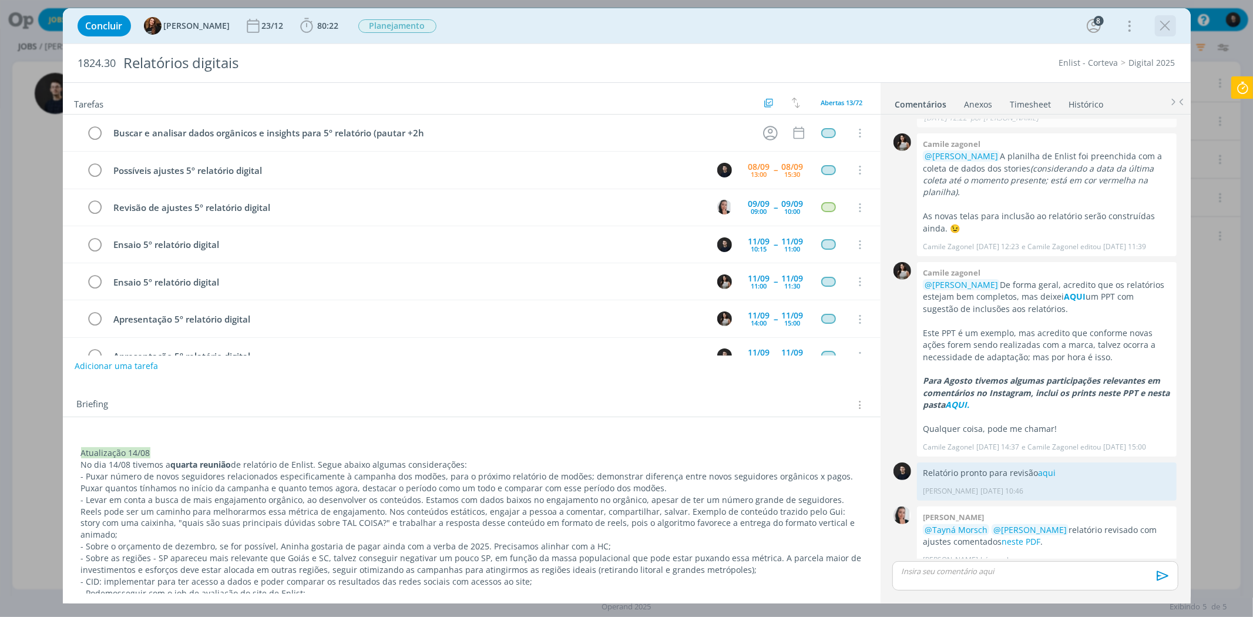
click at [1170, 30] on icon "dialog" at bounding box center [1165, 26] width 18 height 18
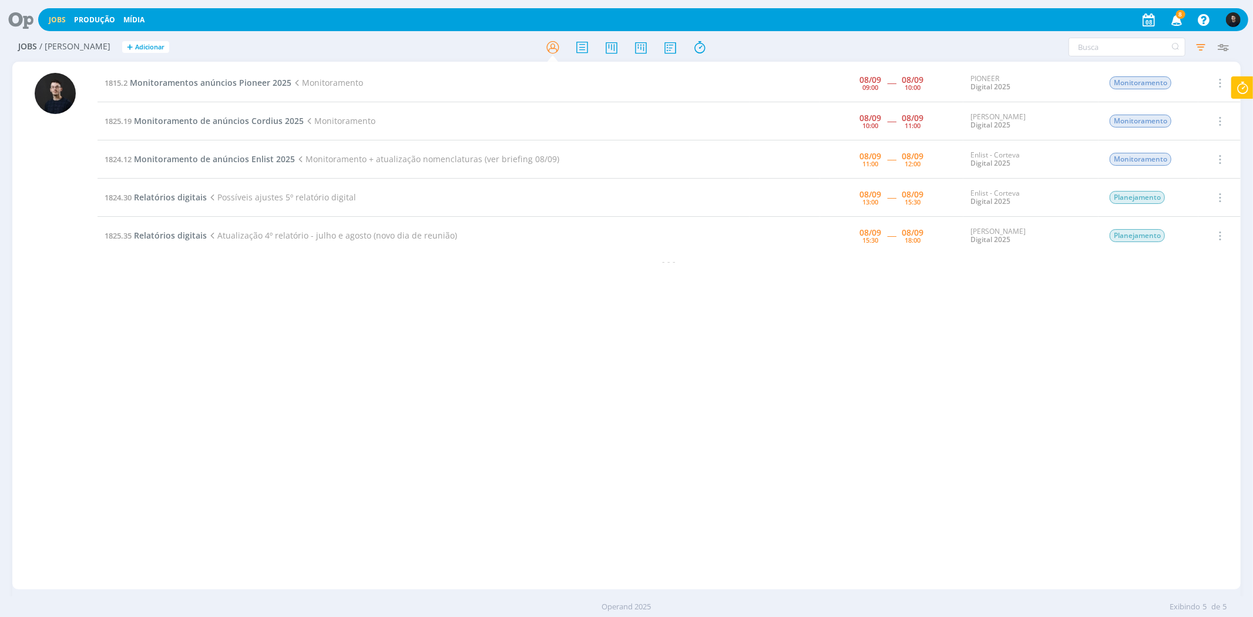
click at [1247, 88] on icon at bounding box center [1241, 87] width 21 height 23
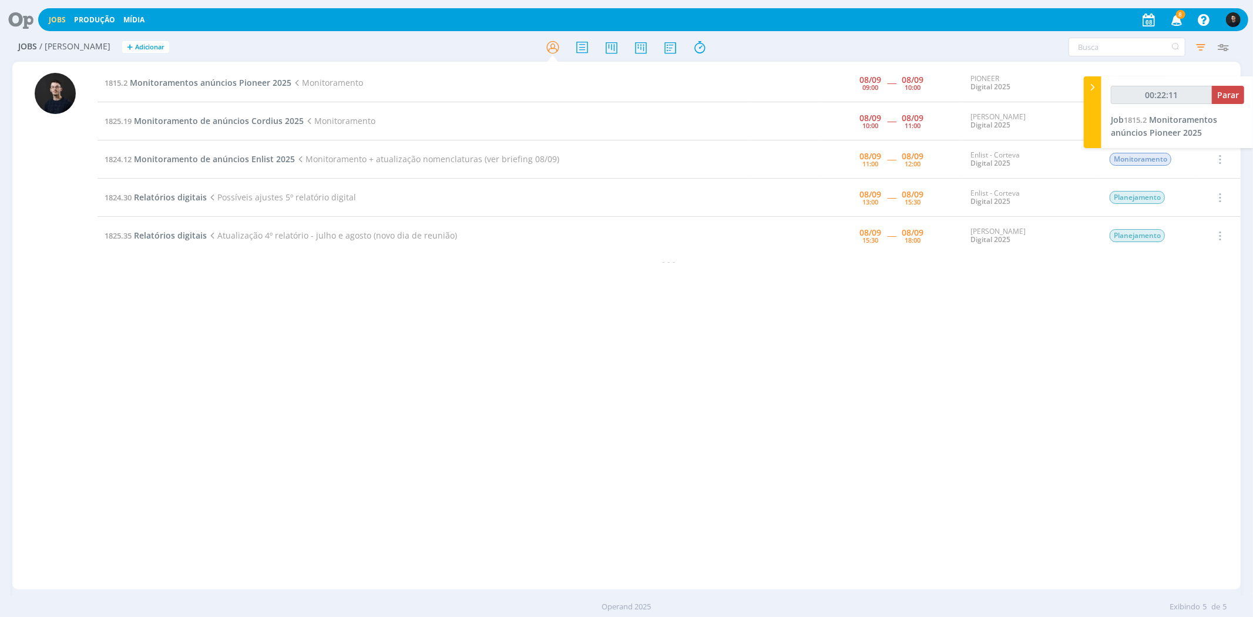
type input "00:22:12"
click at [1089, 90] on icon at bounding box center [1092, 87] width 12 height 12
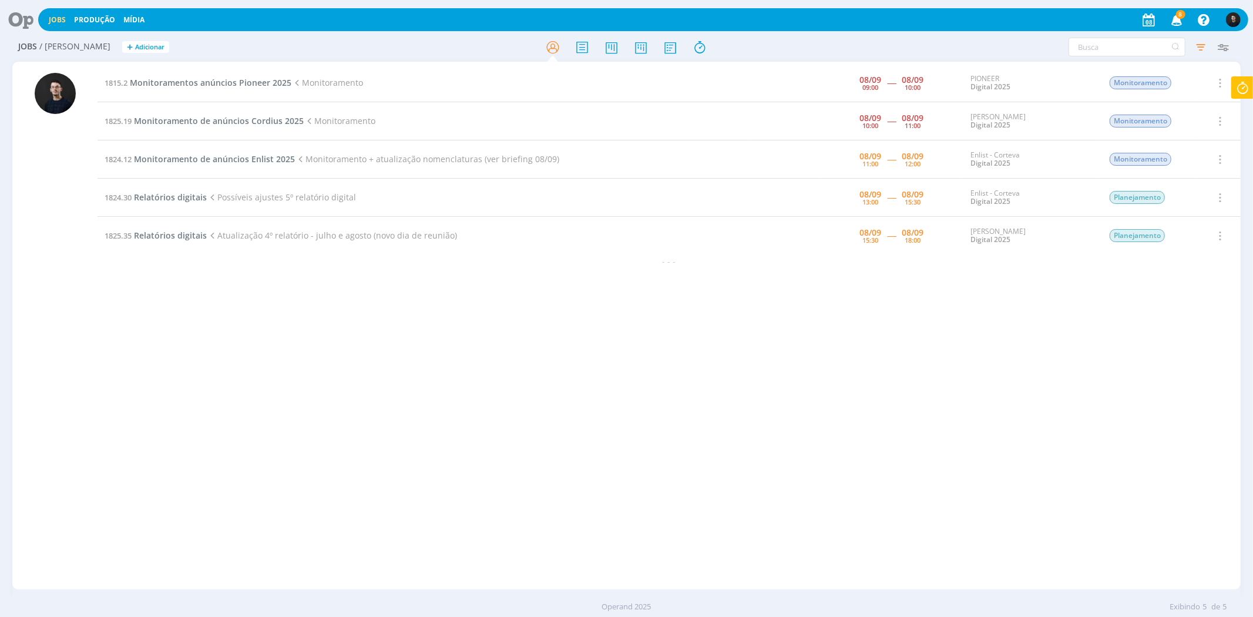
click at [843, 32] on div "Jobs Produção Mídia 8 Notificações Central de Ajuda Área de Membros Implantação…" at bounding box center [626, 19] width 1243 height 28
click at [816, 196] on td at bounding box center [784, 198] width 70 height 38
click at [182, 203] on td "1824.30 Relatórios digitais Possíveis ajustes 5º relatório digital" at bounding box center [423, 198] width 652 height 38
click at [183, 198] on span "Relatórios digitais" at bounding box center [170, 196] width 73 height 11
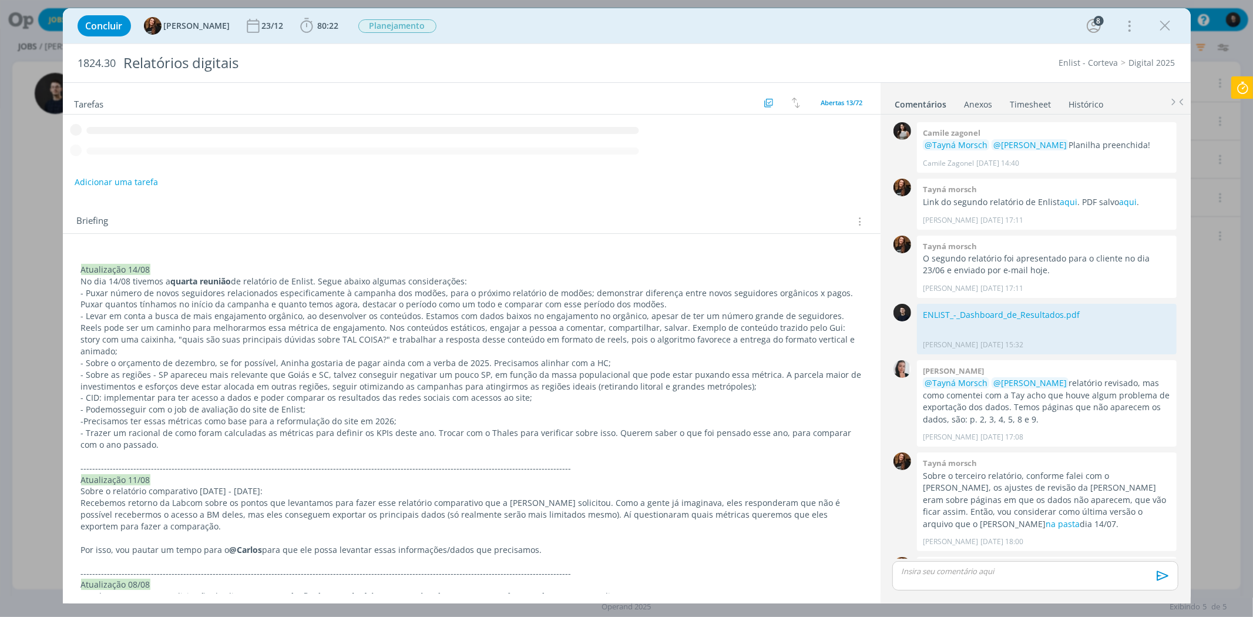
scroll to position [1047, 0]
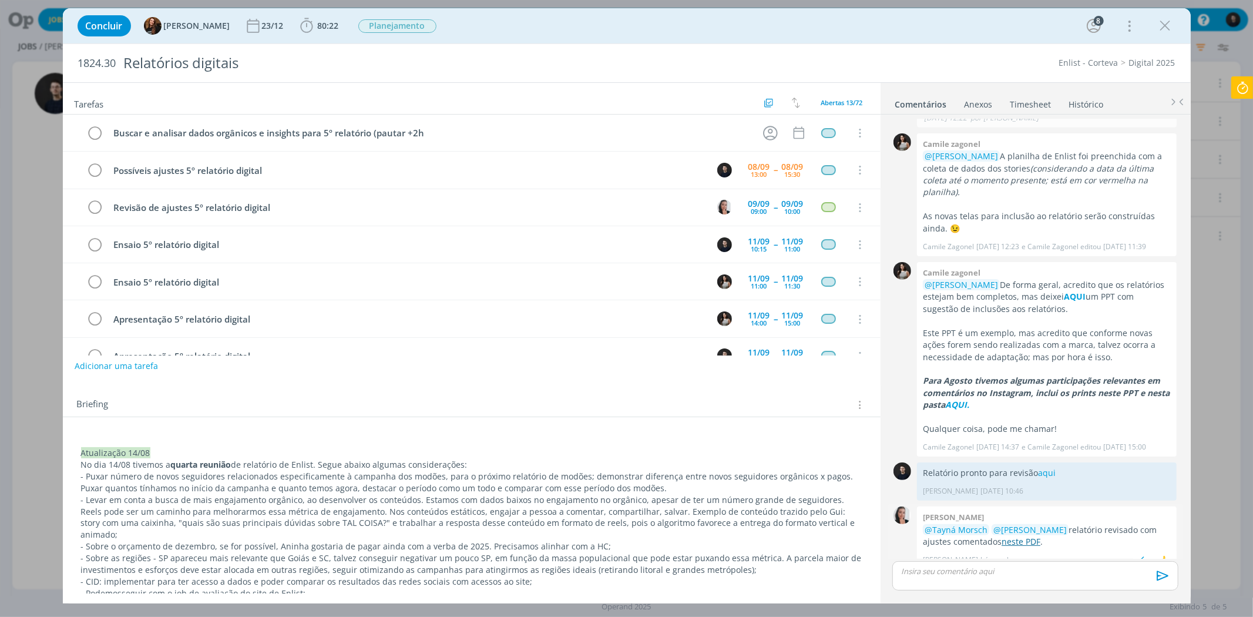
click at [1007, 536] on link "neste PDF" at bounding box center [1020, 541] width 39 height 11
click at [988, 583] on div "dialog" at bounding box center [1034, 575] width 285 height 29
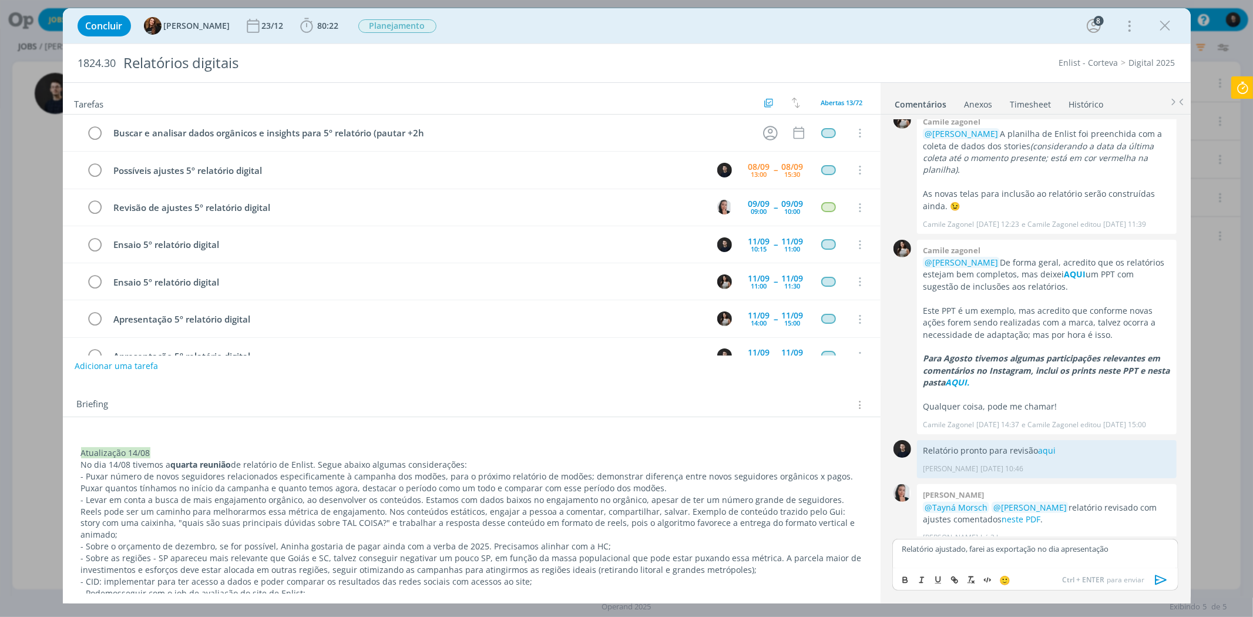
click at [1026, 550] on p "Relatório ajustado, farei as exportação no dia apresentação" at bounding box center [1034, 548] width 267 height 11
click at [0, 0] on lt-span "a exportação" at bounding box center [0, 0] width 0 height 0
click at [1083, 546] on p "Relatório ajustado, farei a exportação no dia apresentação" at bounding box center [1034, 548] width 267 height 11
click at [0, 0] on lt-span "apresentação ." at bounding box center [0, 0] width 0 height 0
click at [1159, 580] on icon "dialog" at bounding box center [1161, 580] width 18 height 18
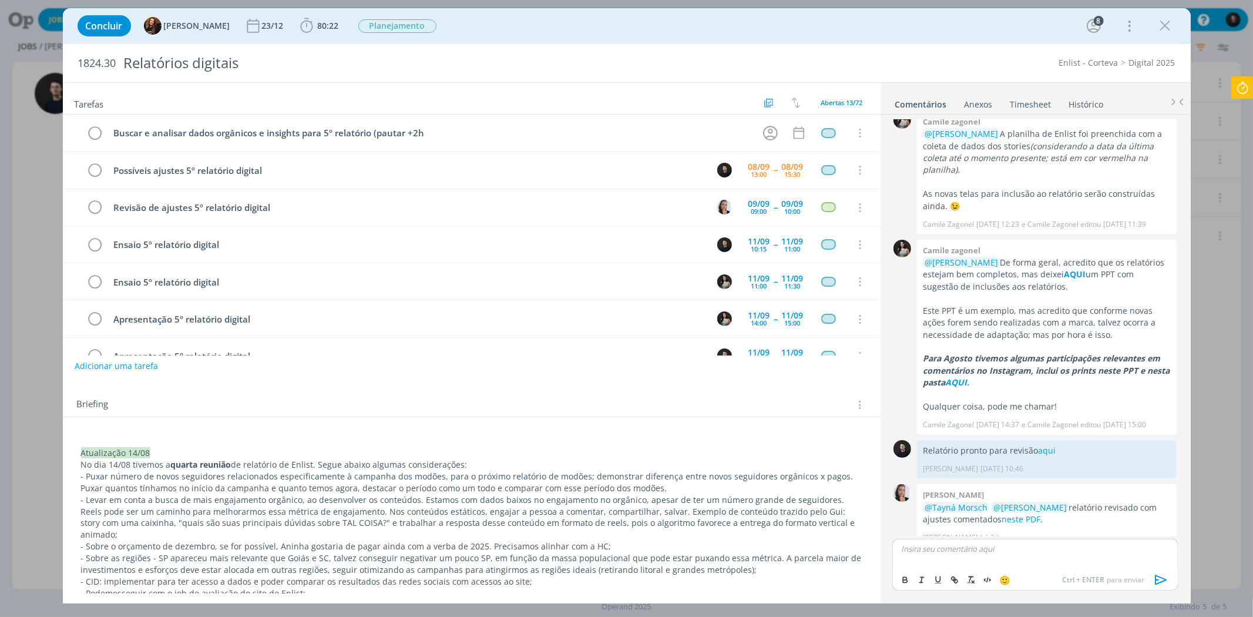
scroll to position [1113, 0]
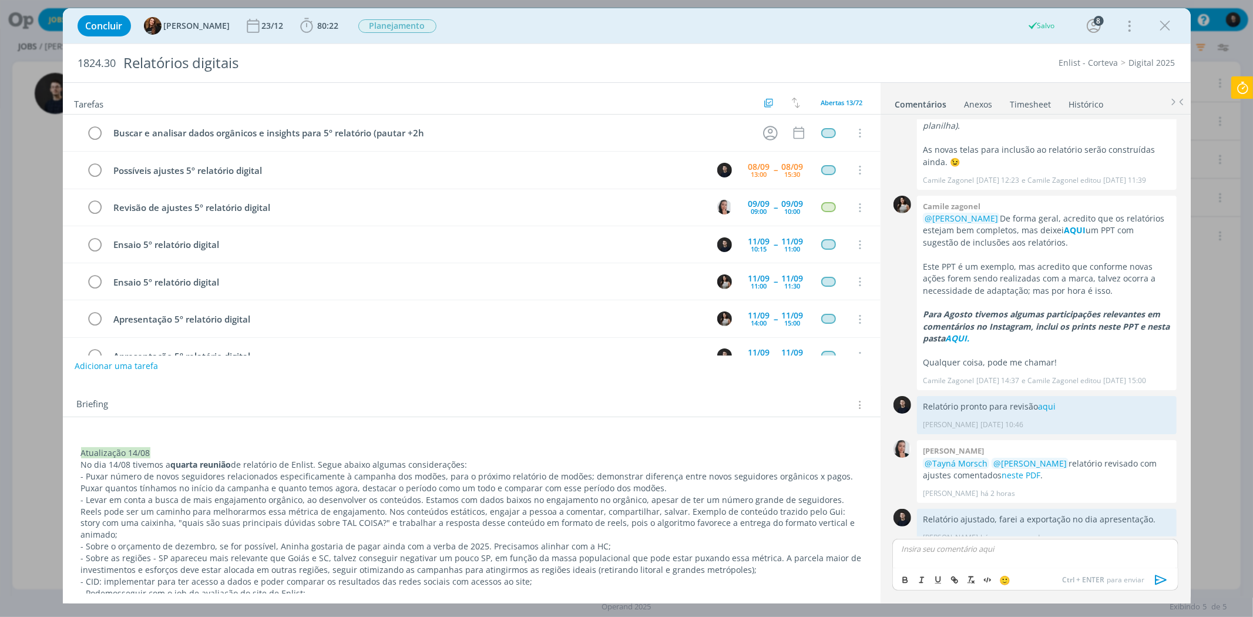
click at [1240, 80] on icon at bounding box center [1241, 87] width 21 height 23
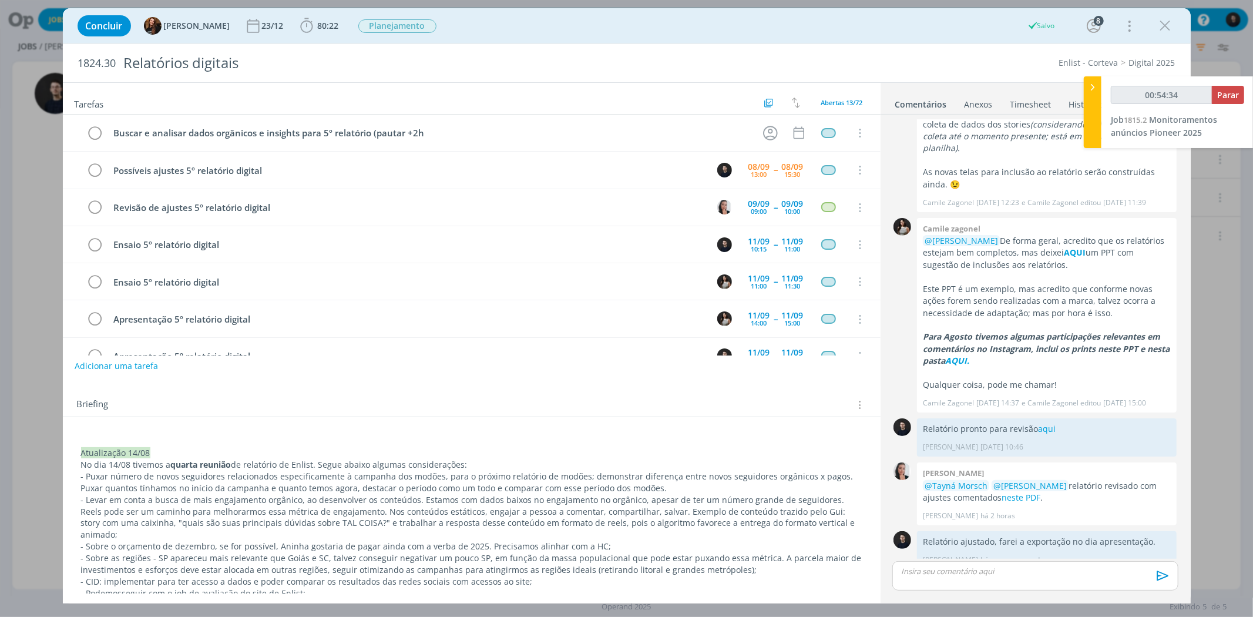
click at [1200, 125] on div "00:54:34 Parar Job 1815.2 Monitoramentos anúncios Pioneer 2025" at bounding box center [1177, 112] width 152 height 72
click at [1170, 127] on span "Monitoramentos anúncios Pioneer 2025" at bounding box center [1163, 126] width 106 height 24
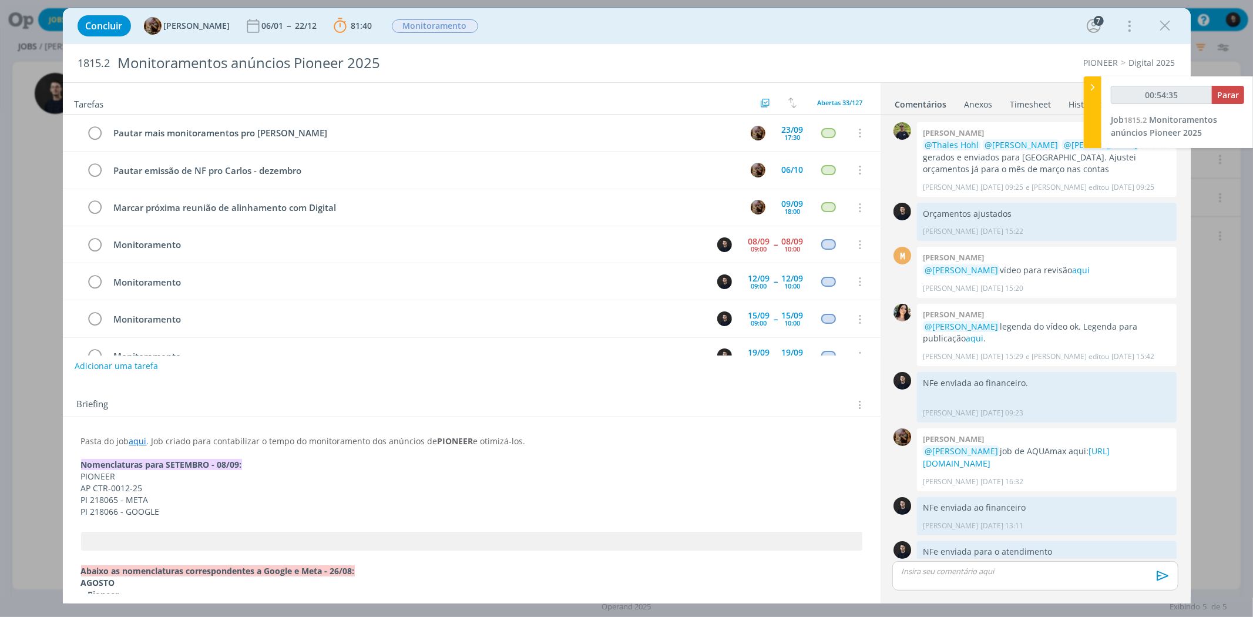
type input "00:54:36"
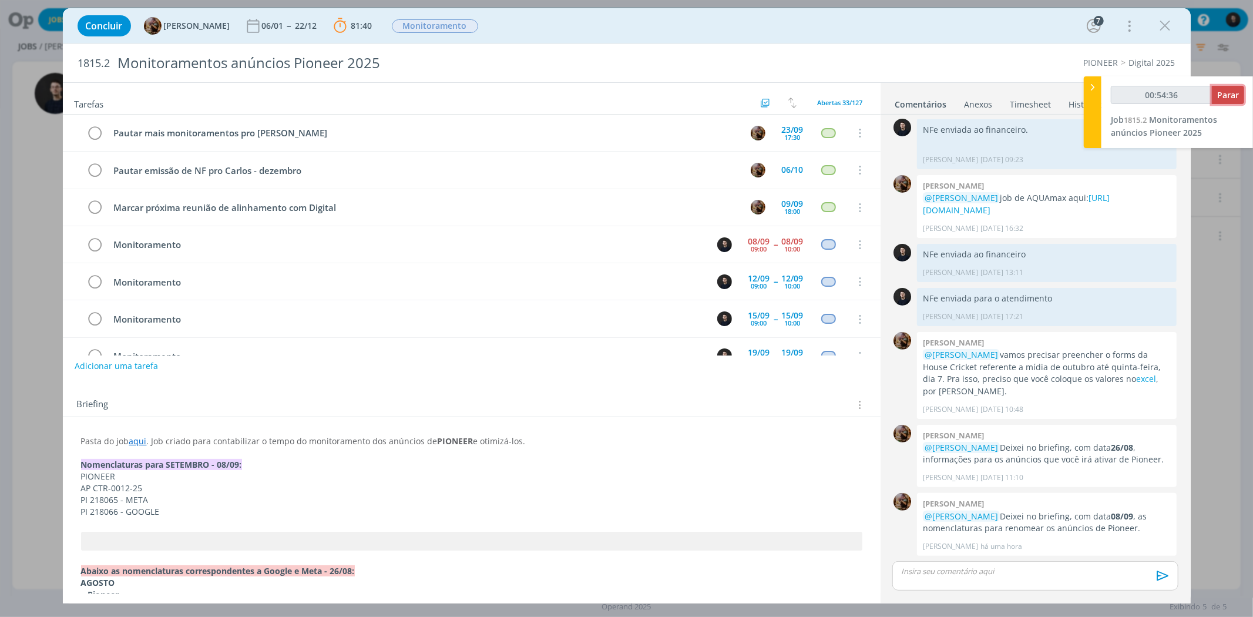
click at [1238, 92] on span "Parar" at bounding box center [1228, 94] width 22 height 11
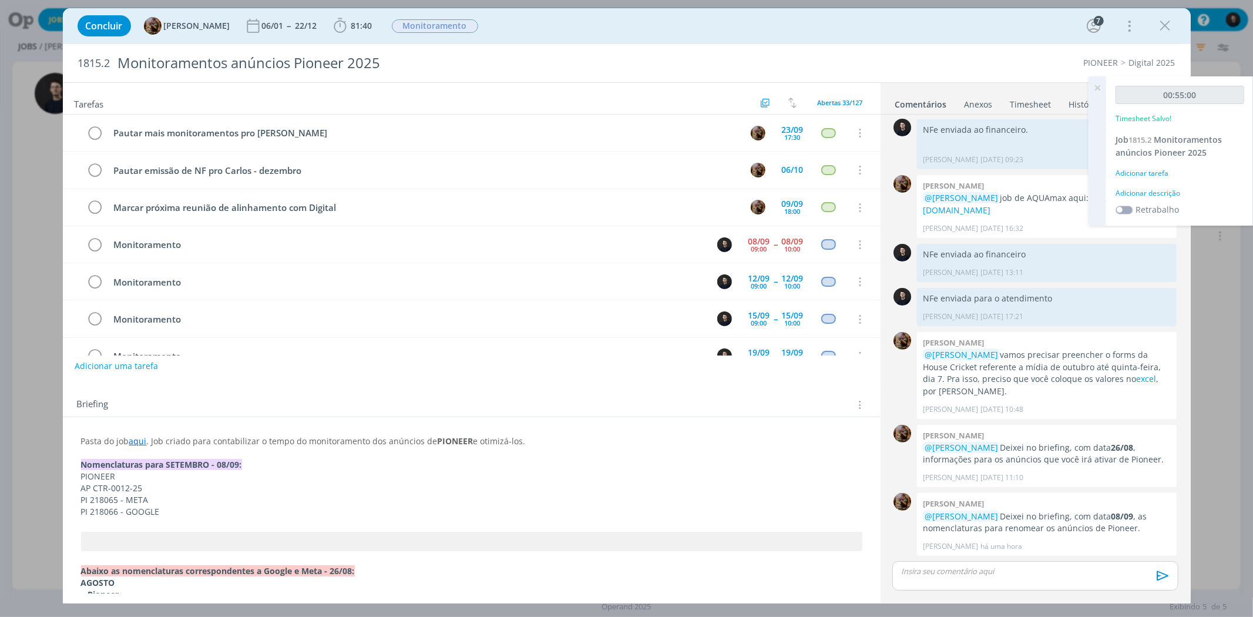
click at [1190, 188] on div "Adicionar descrição" at bounding box center [1179, 193] width 129 height 11
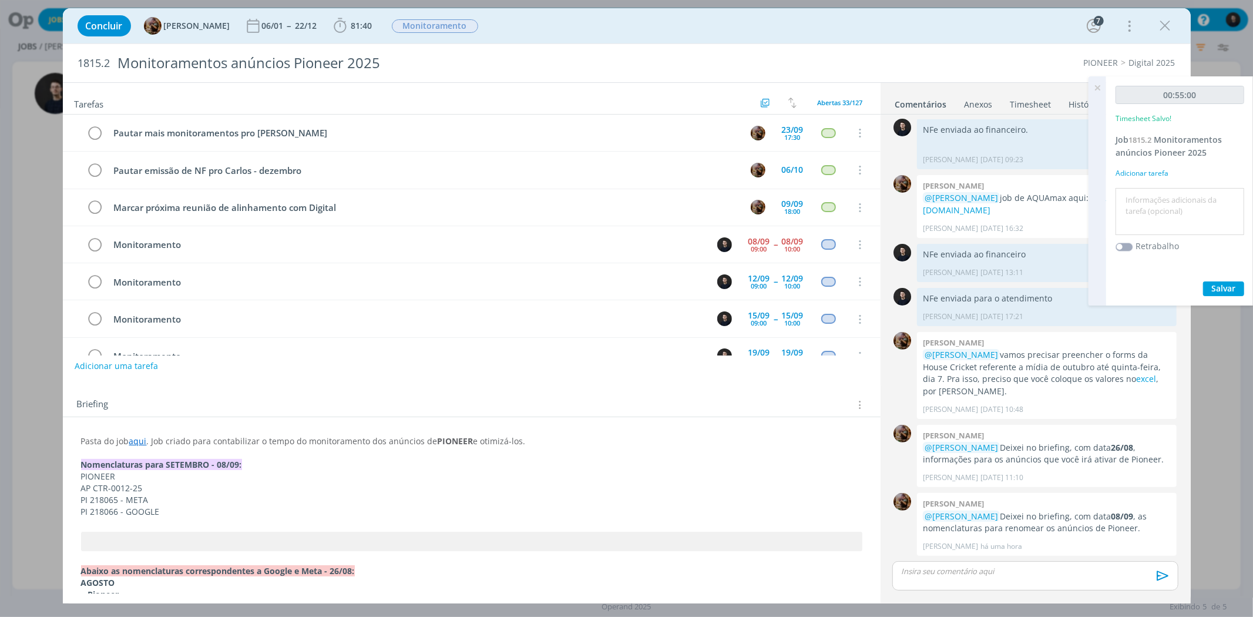
click at [1187, 200] on textarea at bounding box center [1179, 212] width 123 height 42
type textarea "monitoramento"
click at [1203, 281] on button "Salvar" at bounding box center [1223, 288] width 41 height 15
click at [1099, 85] on icon at bounding box center [1096, 87] width 21 height 23
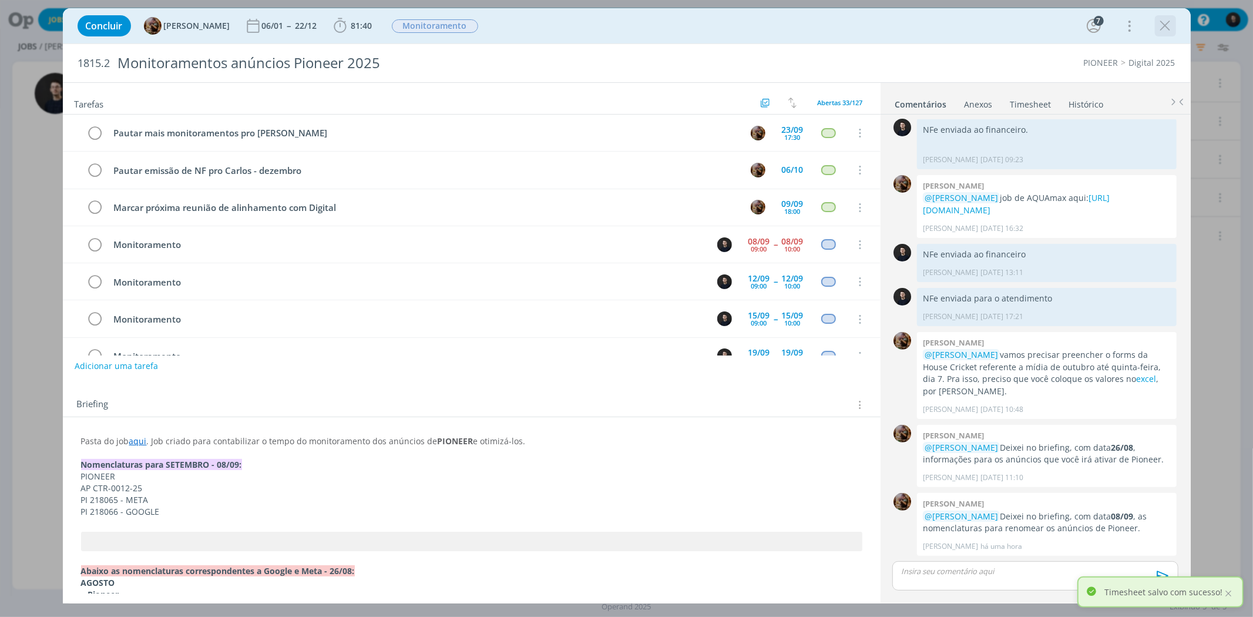
click at [1159, 25] on icon "dialog" at bounding box center [1165, 26] width 18 height 18
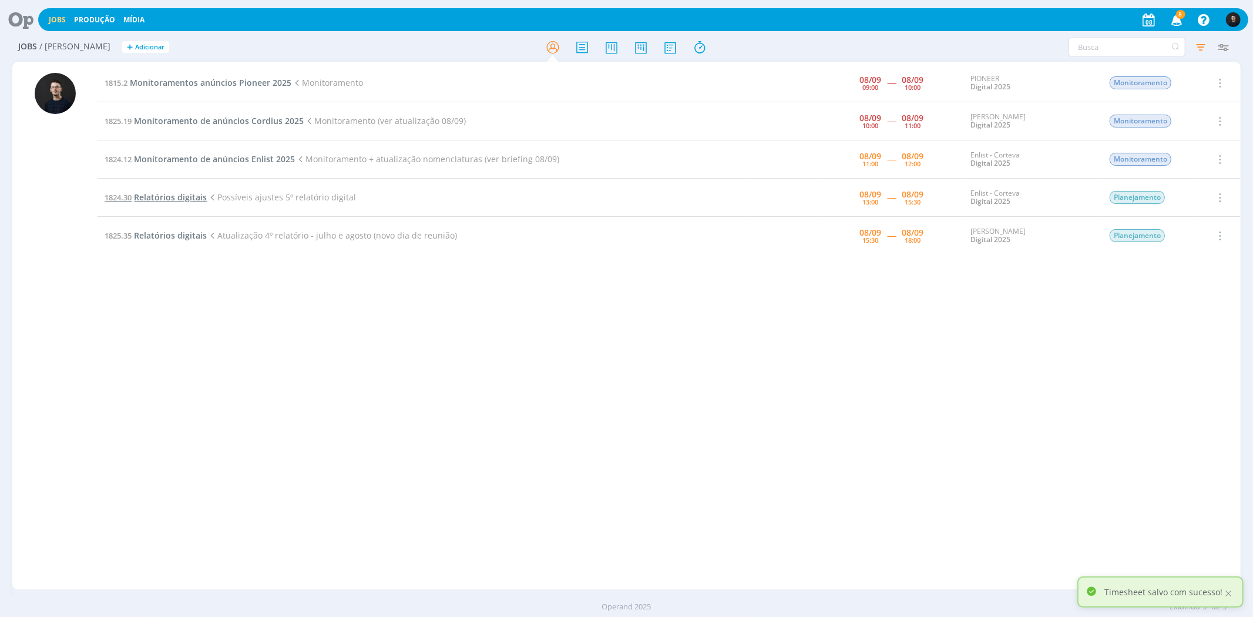
click at [184, 193] on span "Relatórios digitais" at bounding box center [170, 196] width 73 height 11
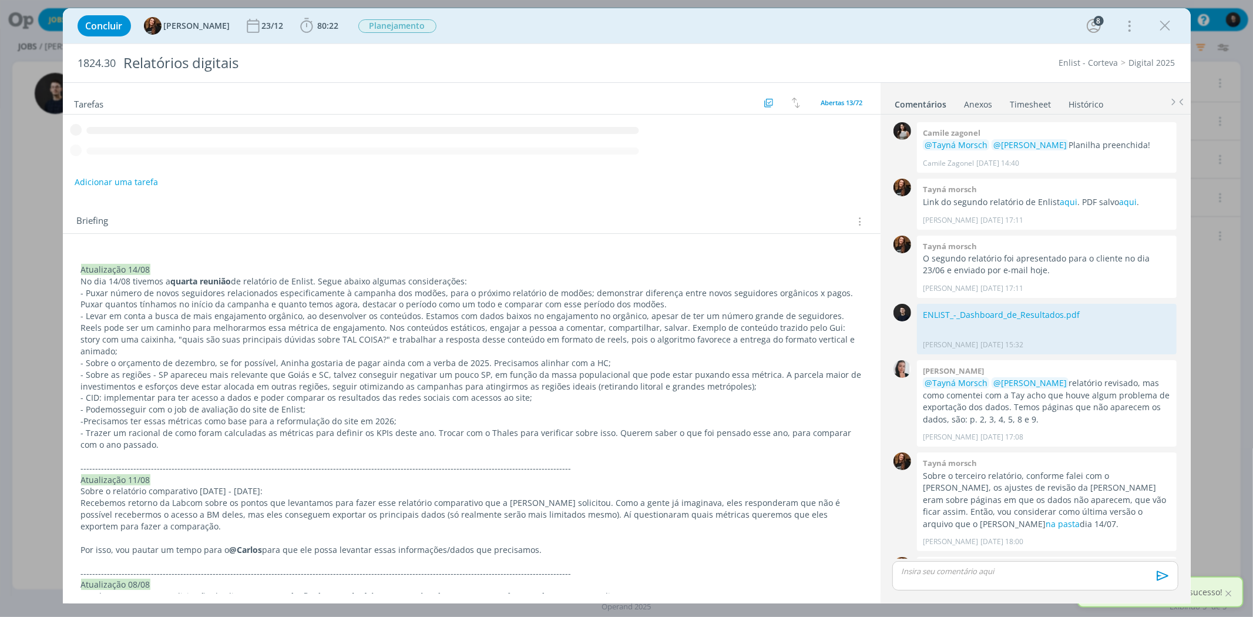
scroll to position [1091, 0]
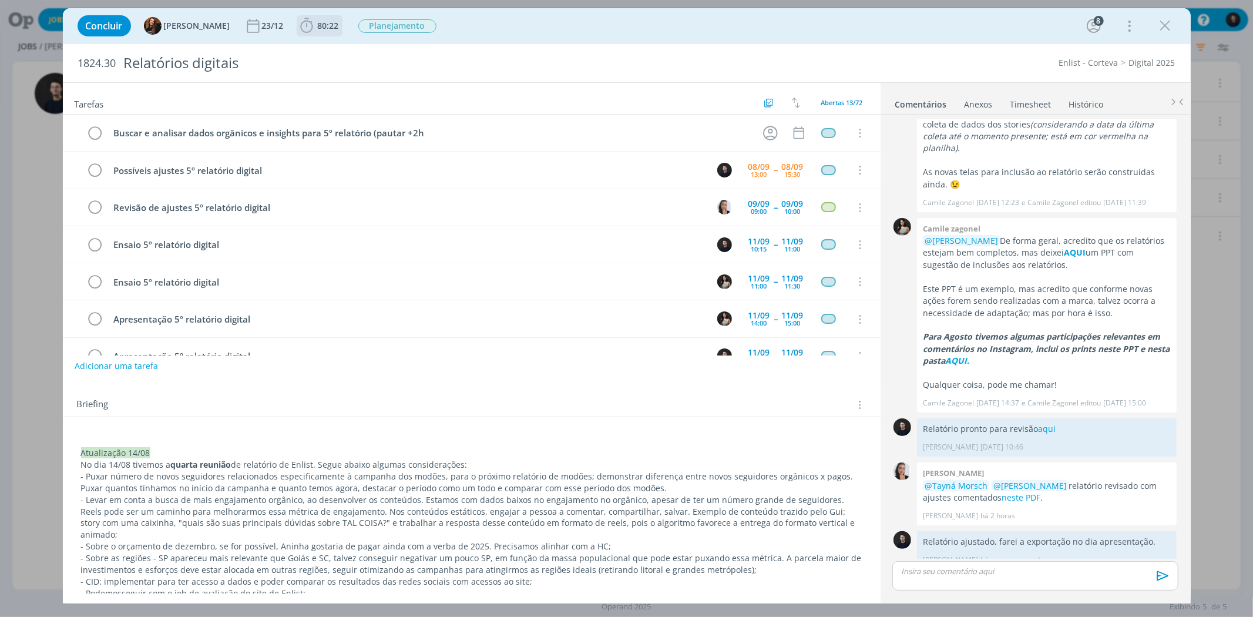
click at [303, 26] on icon "dialog" at bounding box center [307, 26] width 18 height 18
click at [403, 51] on button "Apontar" at bounding box center [410, 52] width 49 height 12
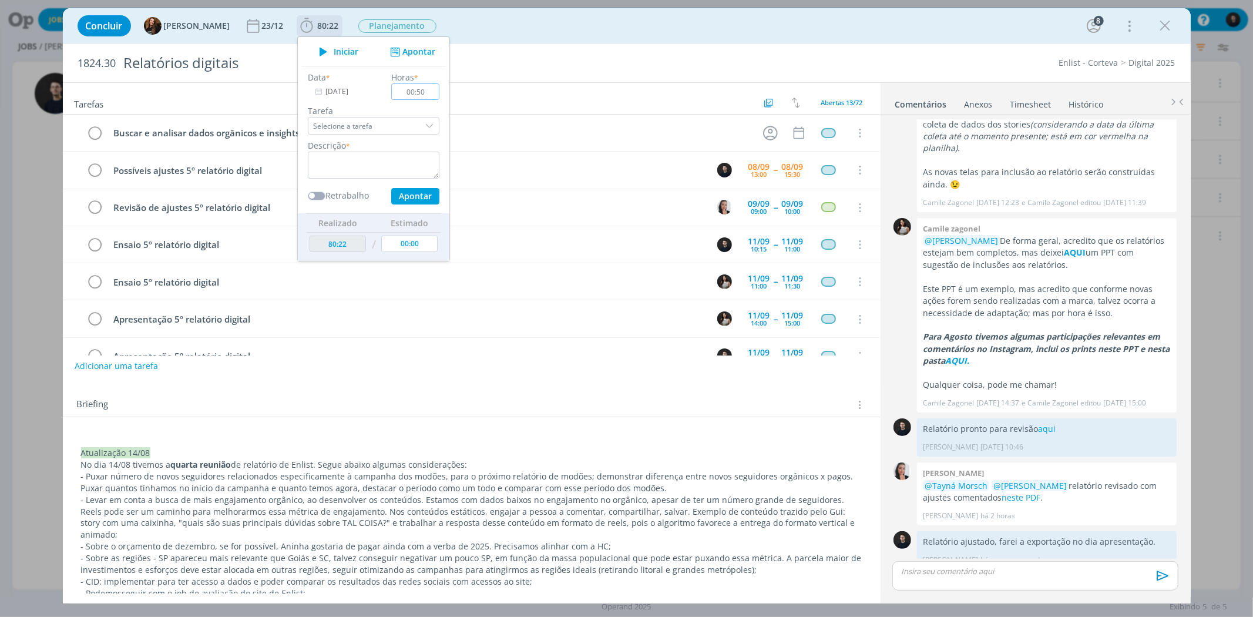
type input "00:50"
click at [348, 157] on textarea "dialog" at bounding box center [374, 165] width 132 height 27
type textarea "a"
type textarea "j"
type textarea "ajustes"
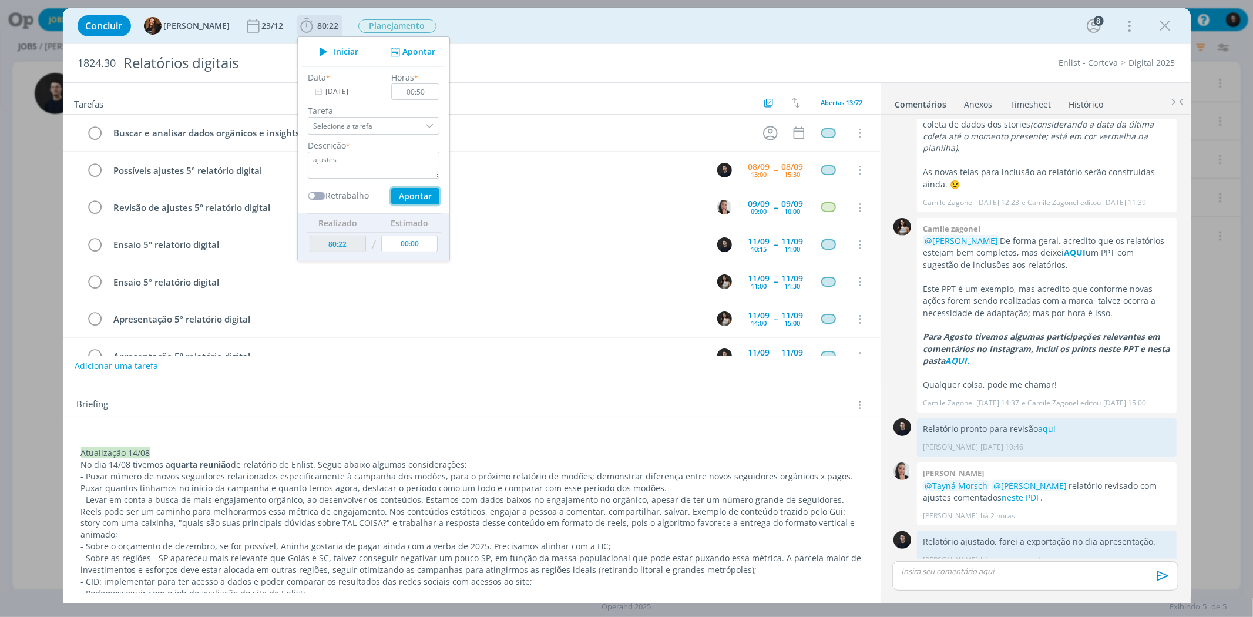
click at [391, 192] on button "Apontar" at bounding box center [415, 196] width 48 height 16
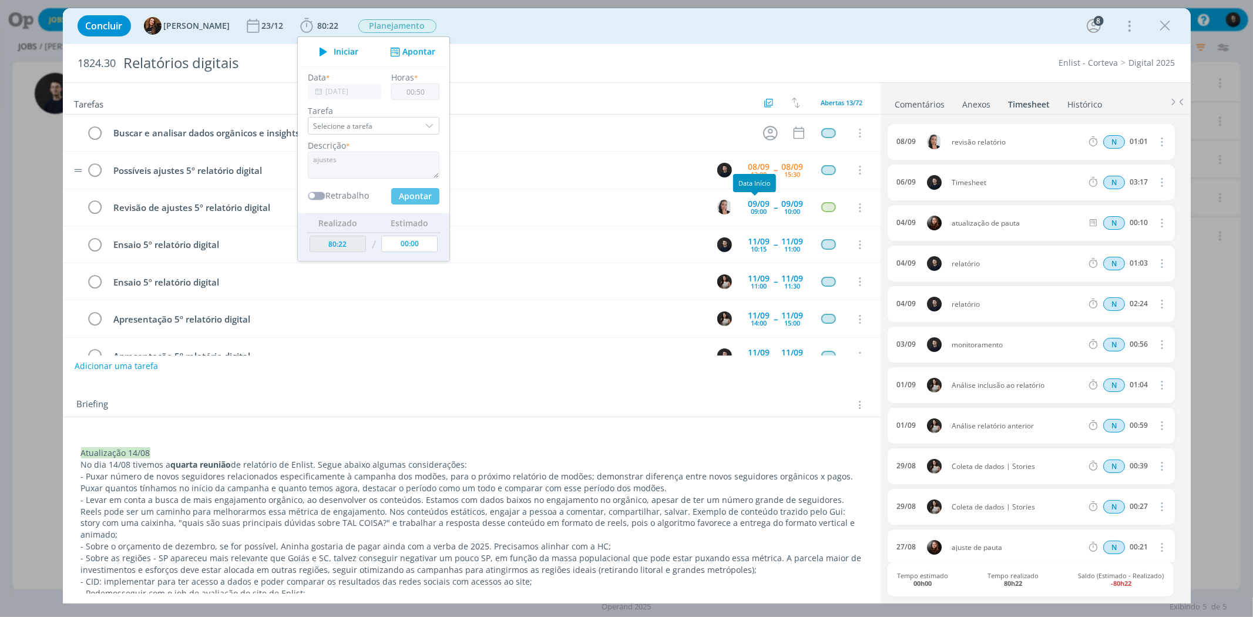
type input "81:12"
type input "00:00"
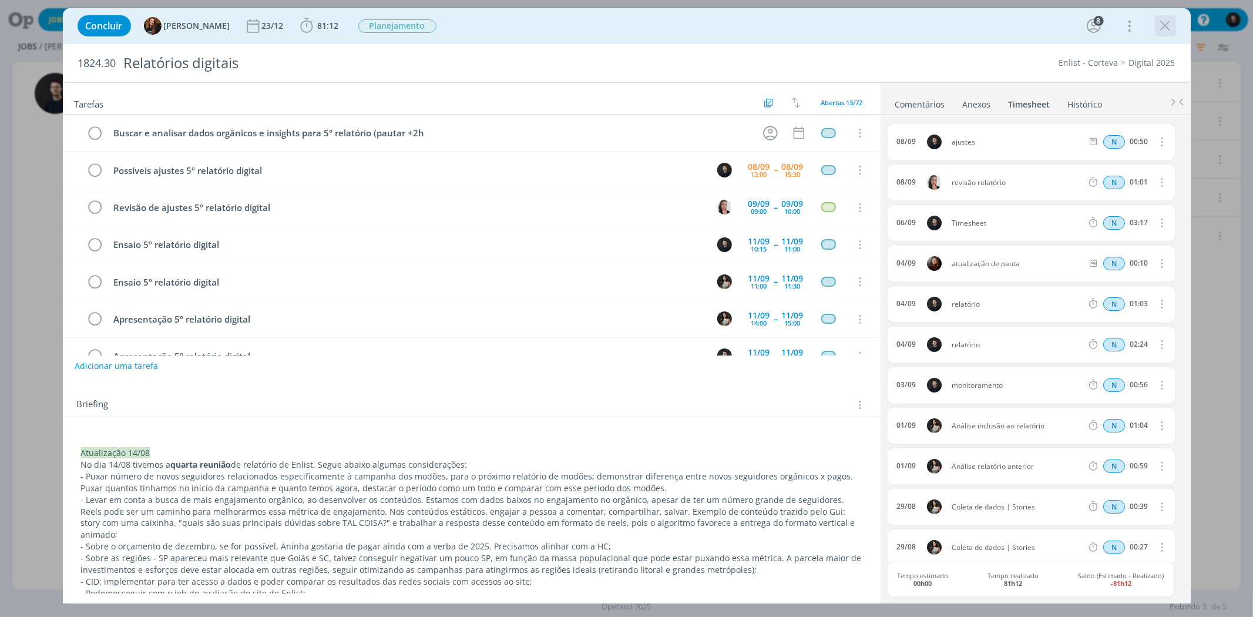
click at [1170, 26] on icon "dialog" at bounding box center [1165, 26] width 18 height 18
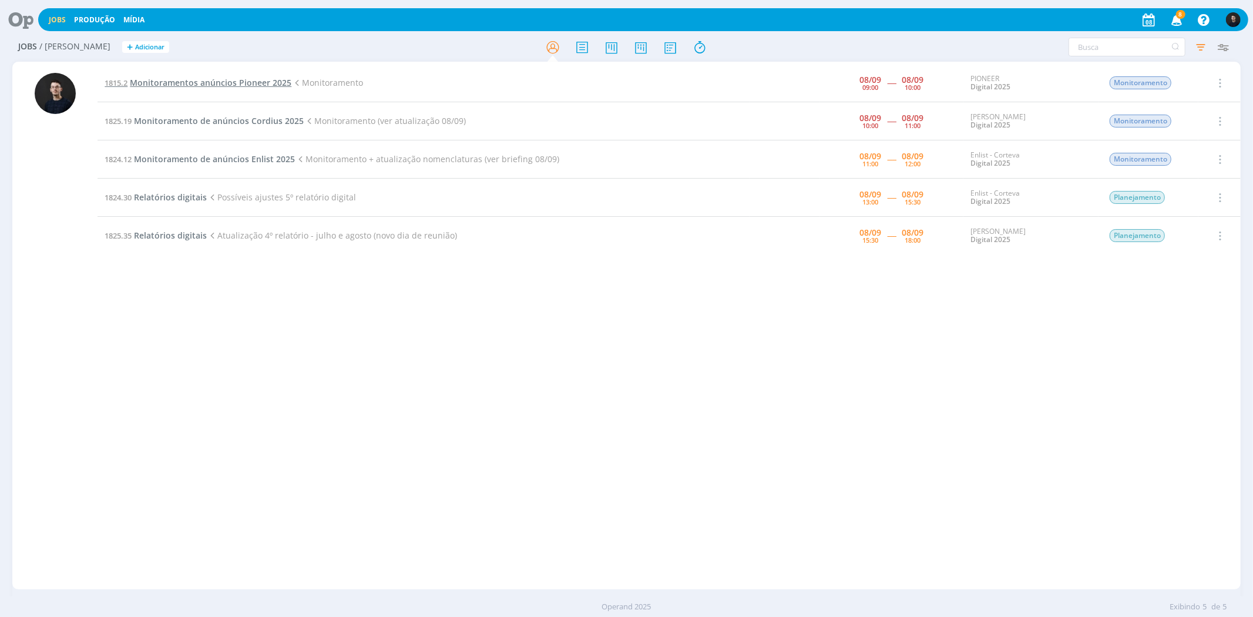
click at [174, 79] on span "Monitoramentos anúncios Pioneer 2025" at bounding box center [210, 82] width 161 height 11
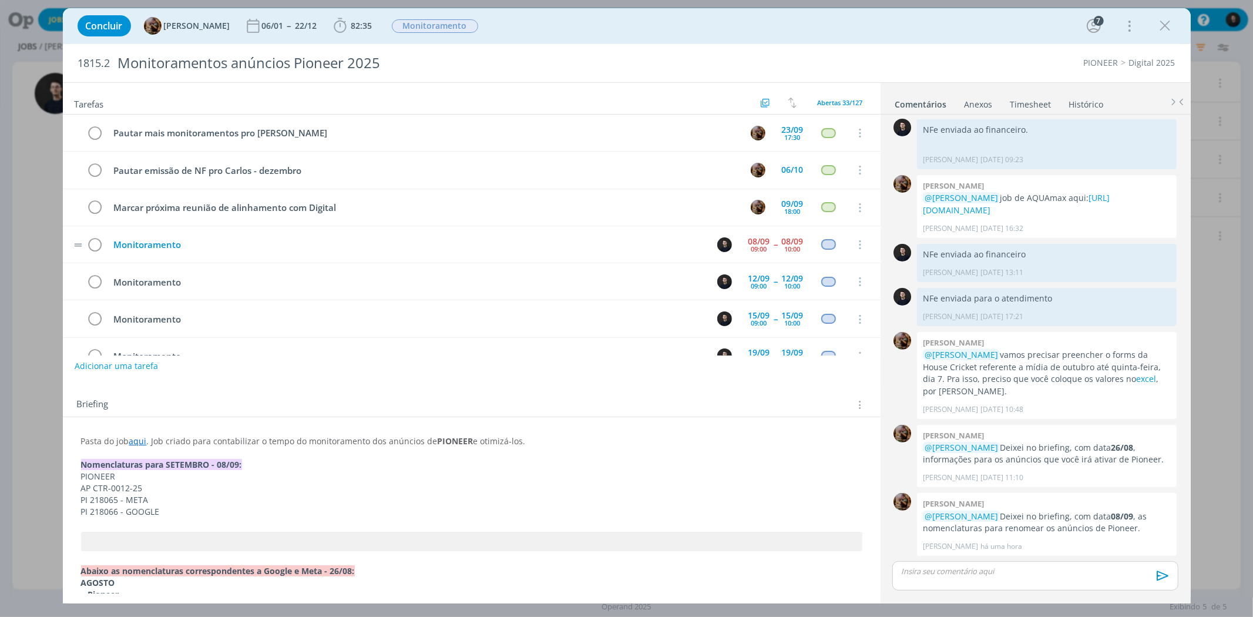
scroll to position [74, 0]
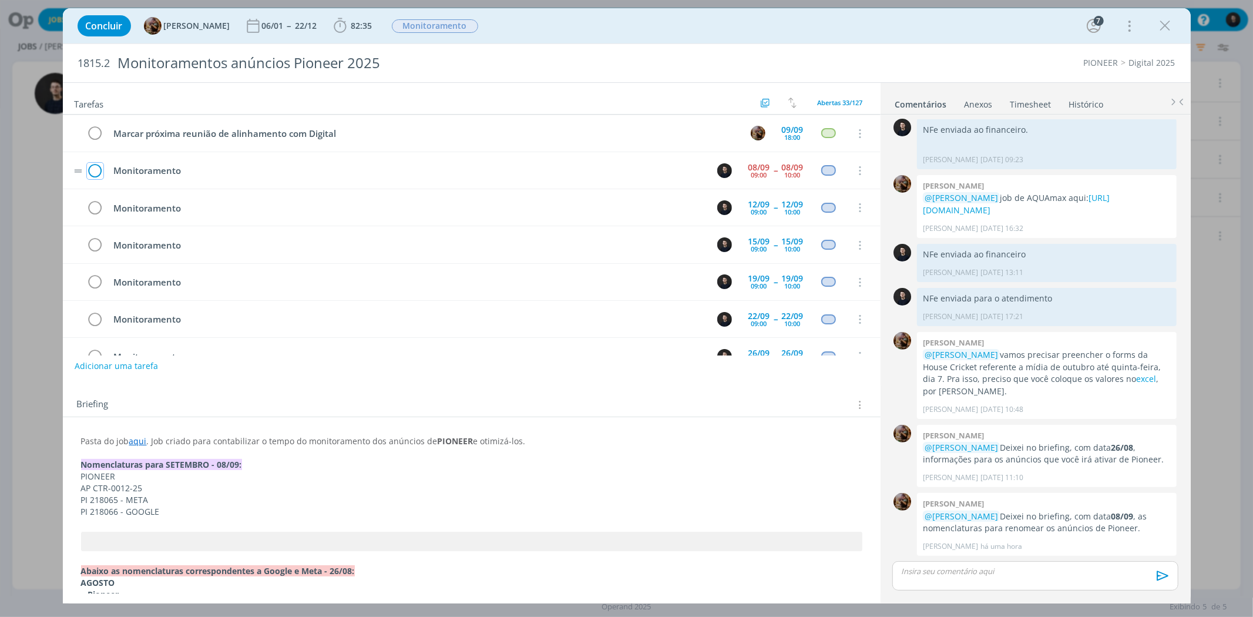
click at [95, 171] on icon "dialog" at bounding box center [95, 171] width 16 height 18
click at [1166, 25] on icon "dialog" at bounding box center [1165, 26] width 18 height 18
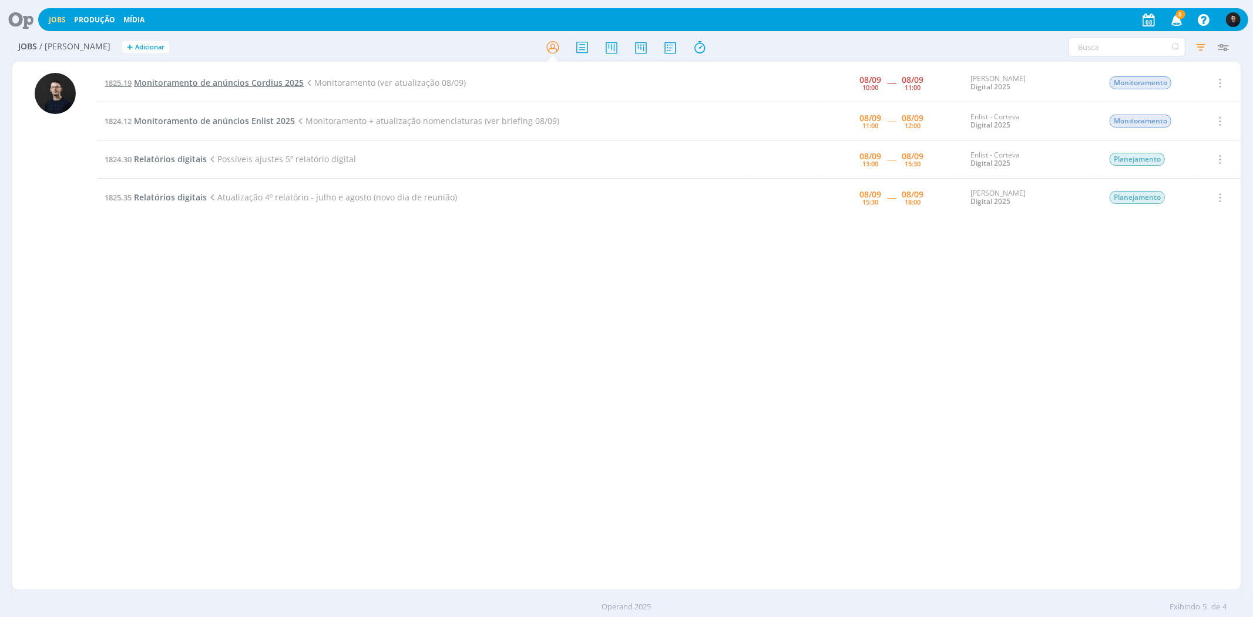
click at [220, 81] on span "Monitoramento de anúncios Cordius 2025" at bounding box center [219, 82] width 170 height 11
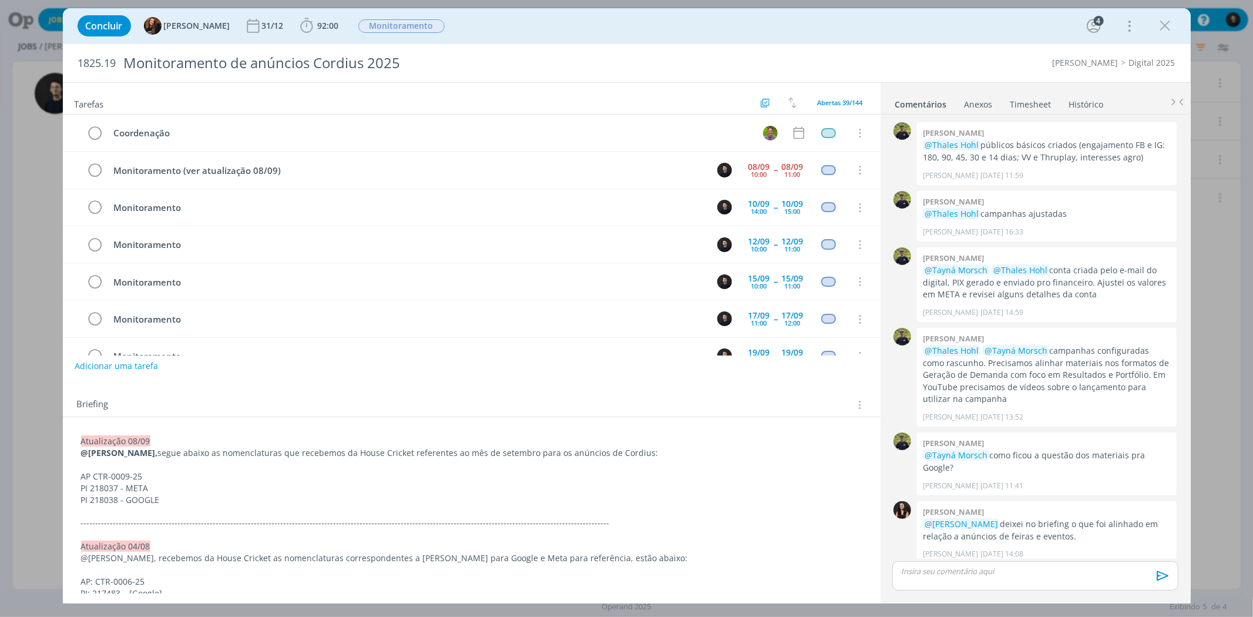
scroll to position [555, 0]
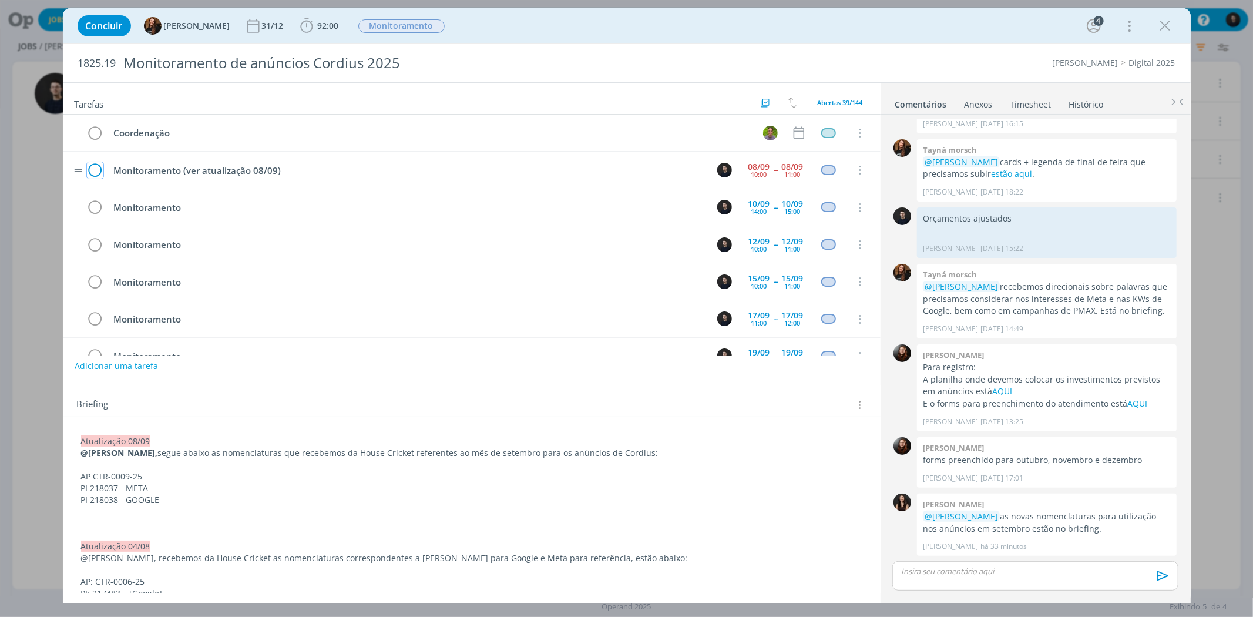
click at [97, 170] on icon "dialog" at bounding box center [95, 170] width 16 height 18
click at [52, 161] on div "Concluir Tayná Morsch 31/12 92:00 Iniciar Apontar Data * 08/09/2025 Horas * 00:…" at bounding box center [626, 308] width 1253 height 617
click at [1160, 25] on icon "dialog" at bounding box center [1165, 26] width 18 height 18
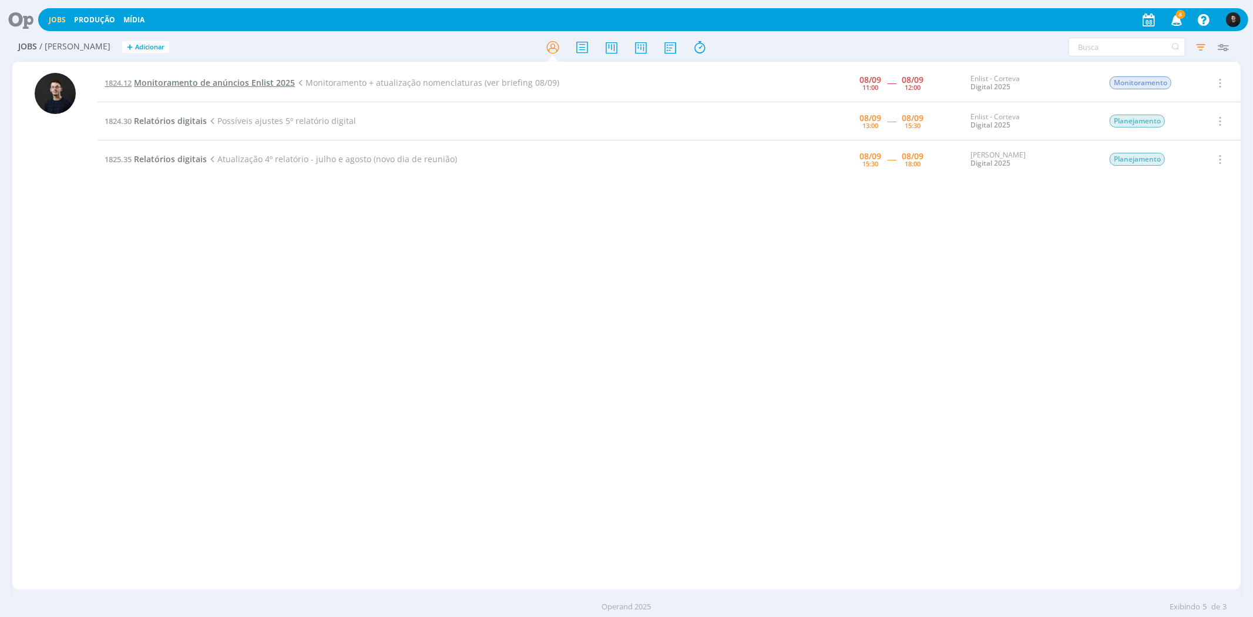
click at [198, 82] on span "Monitoramento de anúncios Enlist 2025" at bounding box center [214, 82] width 161 height 11
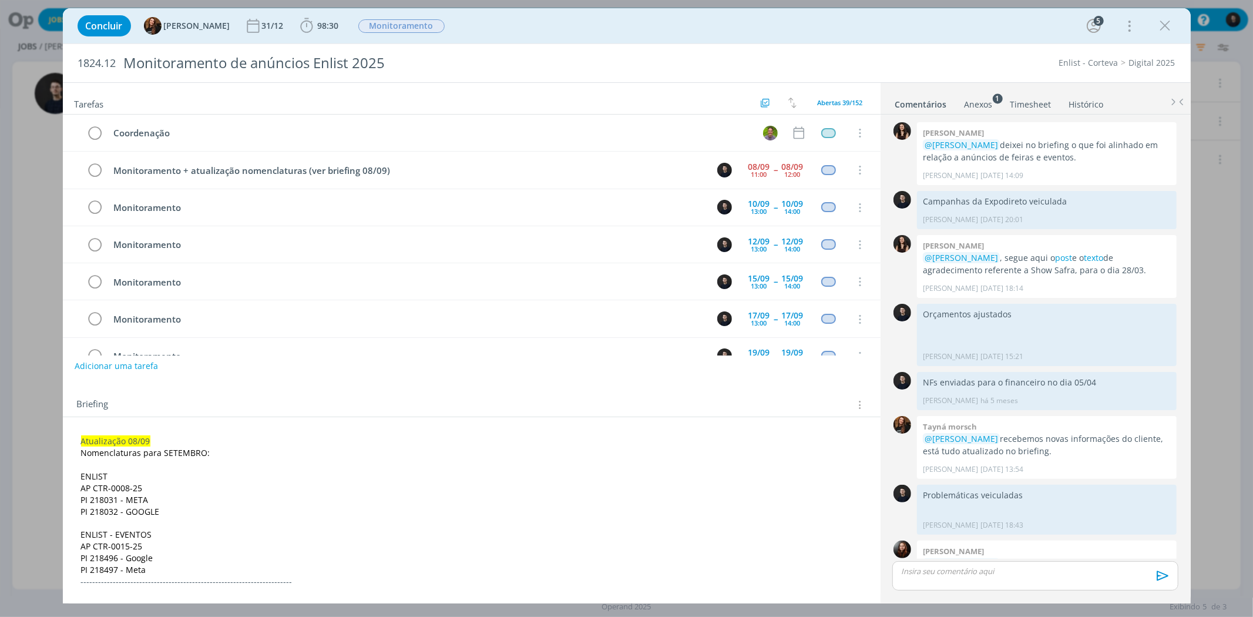
scroll to position [987, 0]
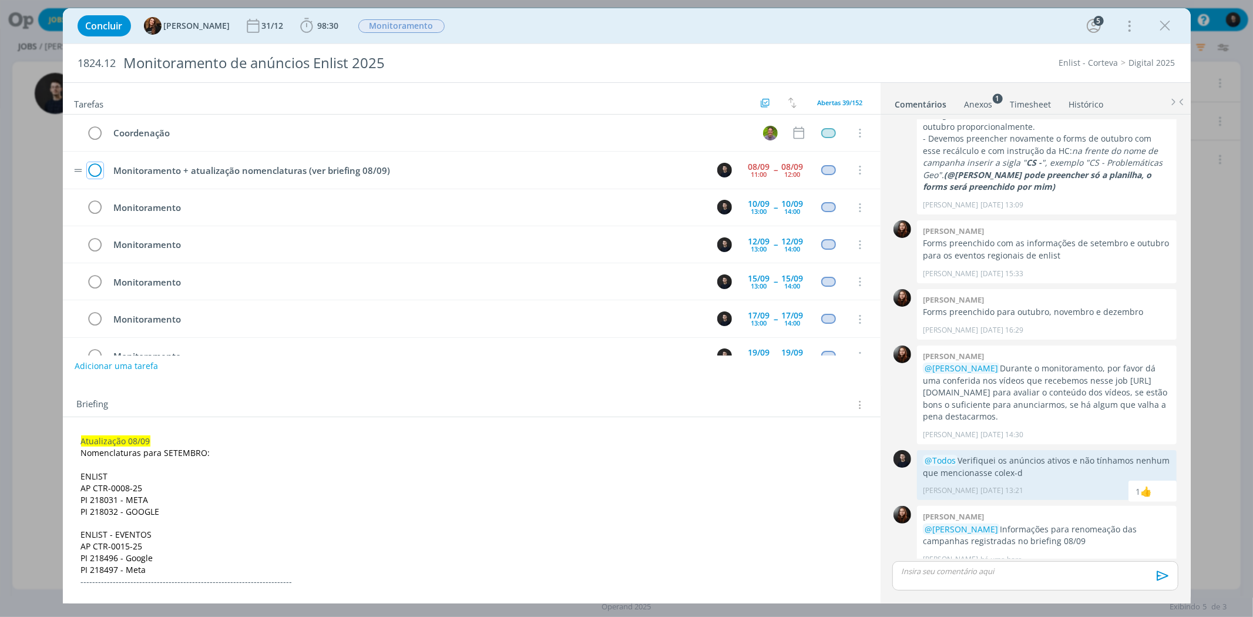
click at [95, 174] on icon "dialog" at bounding box center [95, 170] width 16 height 18
click at [1167, 21] on icon "dialog" at bounding box center [1165, 26] width 18 height 18
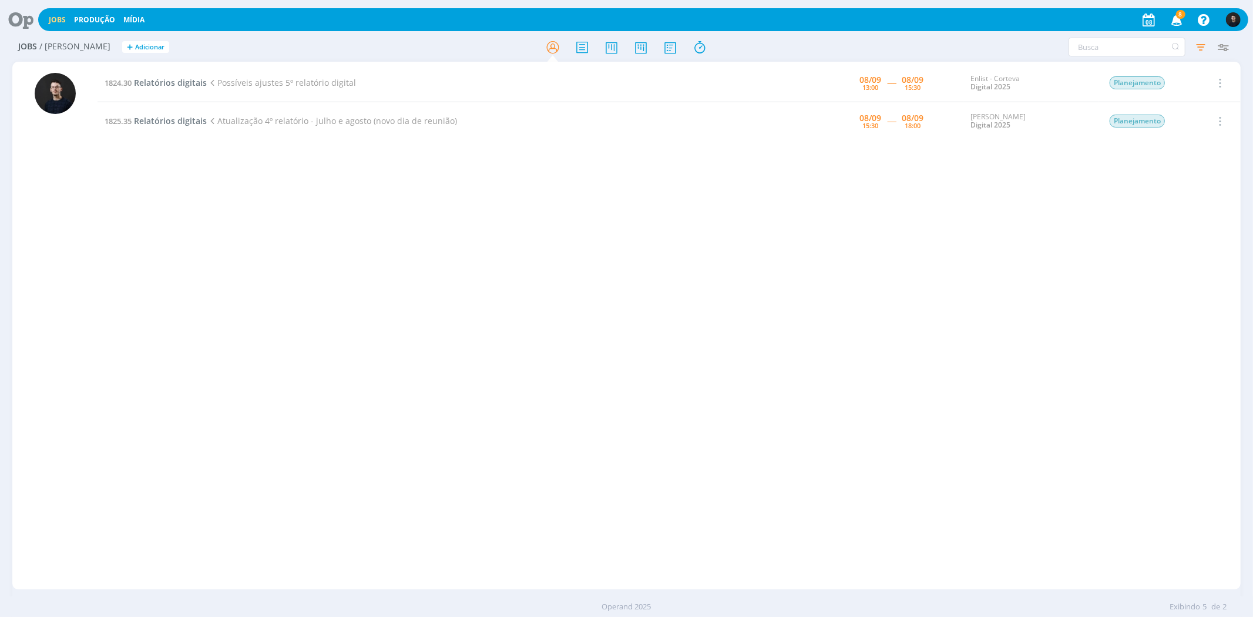
click at [10, 19] on icon at bounding box center [17, 19] width 24 height 23
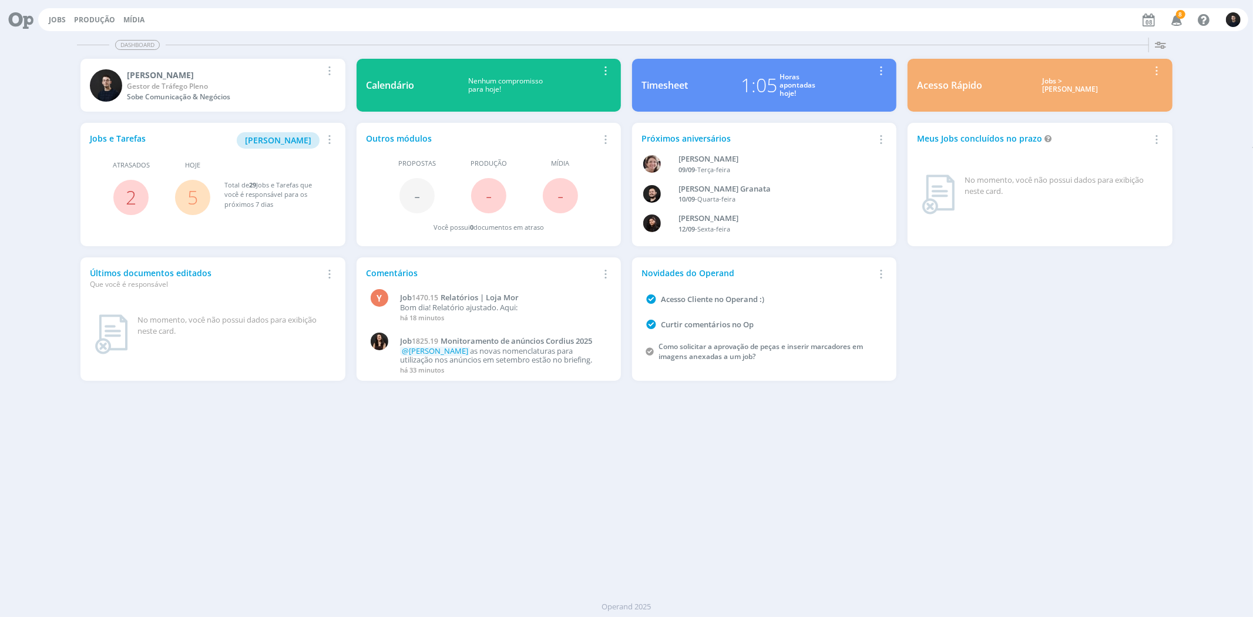
click at [752, 97] on div "1:05" at bounding box center [759, 85] width 36 height 28
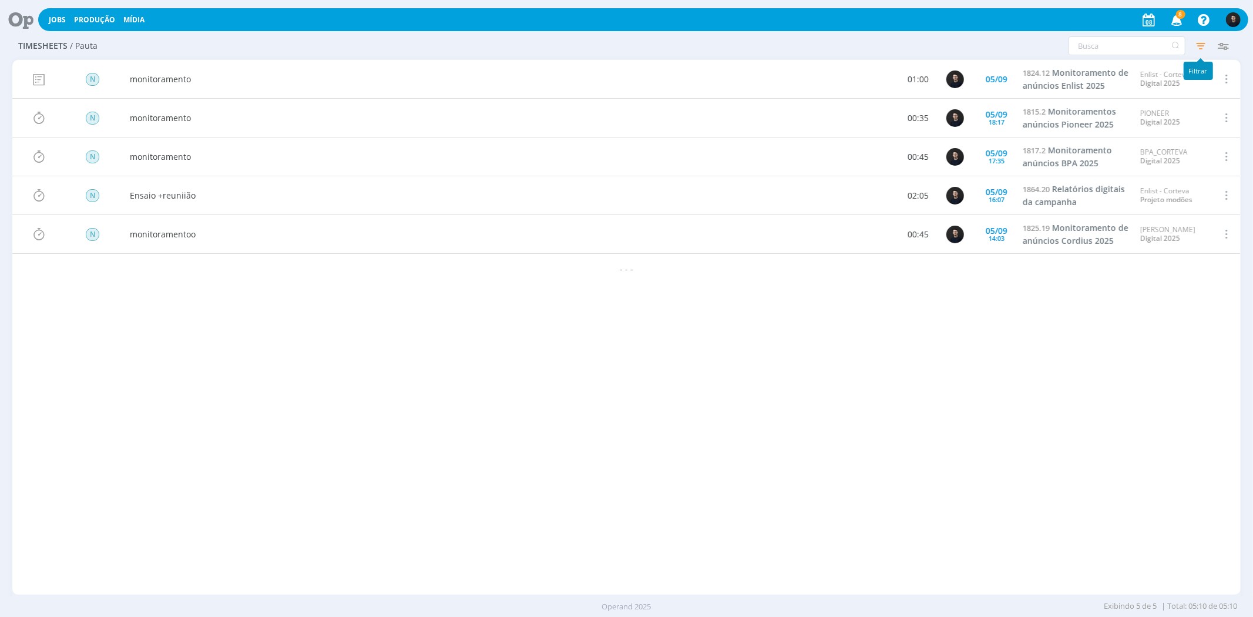
click at [1198, 42] on icon "button" at bounding box center [1200, 45] width 21 height 21
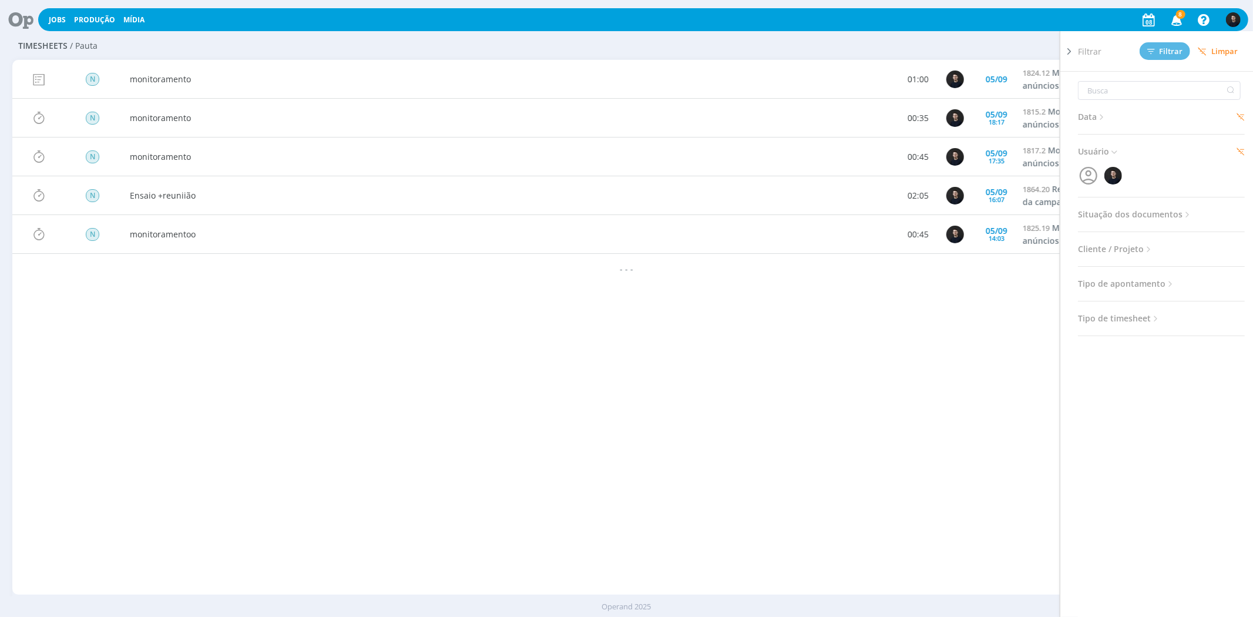
click at [1078, 117] on span "Data" at bounding box center [1092, 116] width 29 height 15
click at [1143, 157] on input "05/09/2025" at bounding box center [1124, 161] width 57 height 14
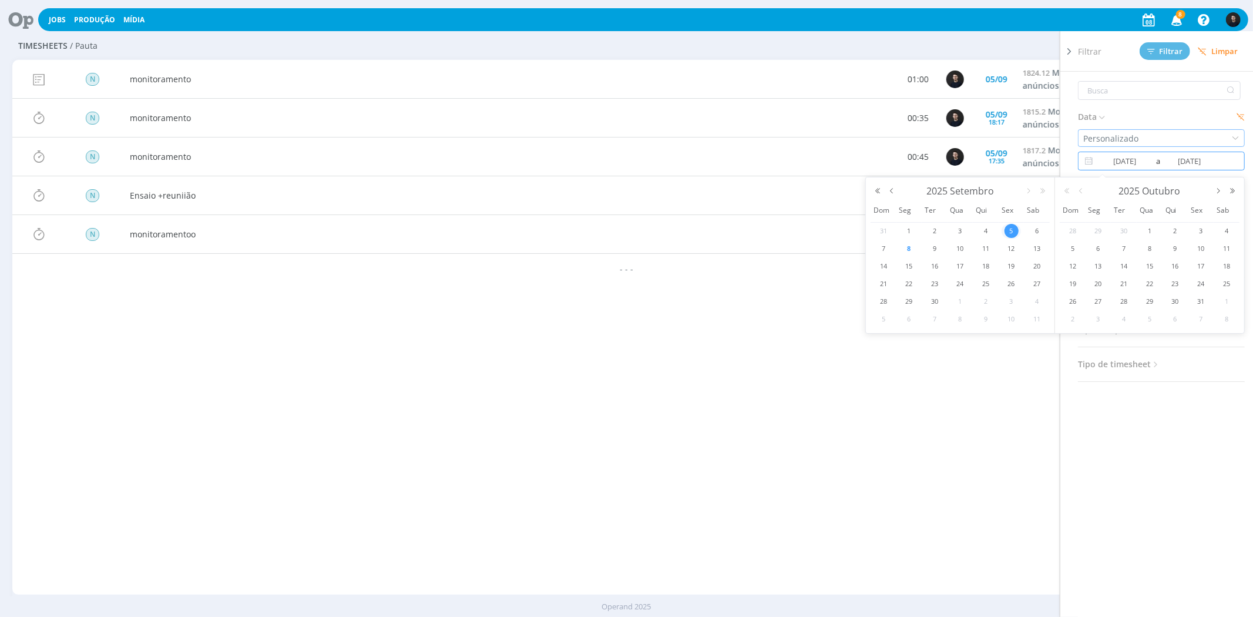
click at [1130, 134] on div "Personalizado" at bounding box center [1112, 138] width 58 height 12
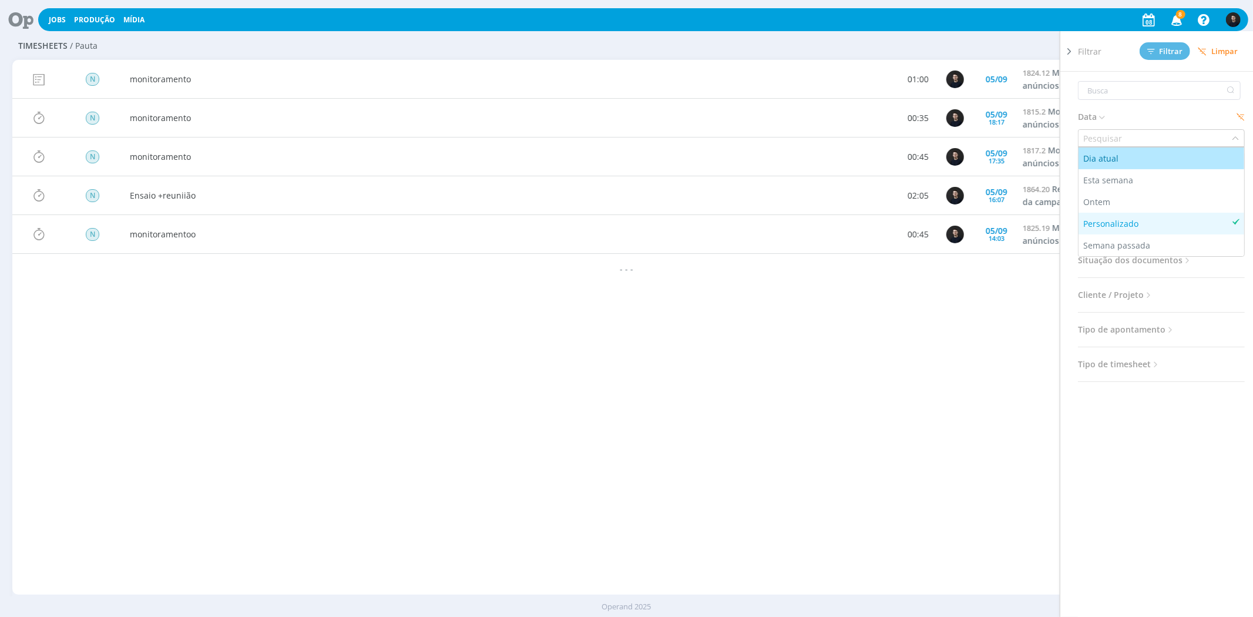
click at [1122, 159] on div "Dia atual" at bounding box center [1161, 158] width 156 height 12
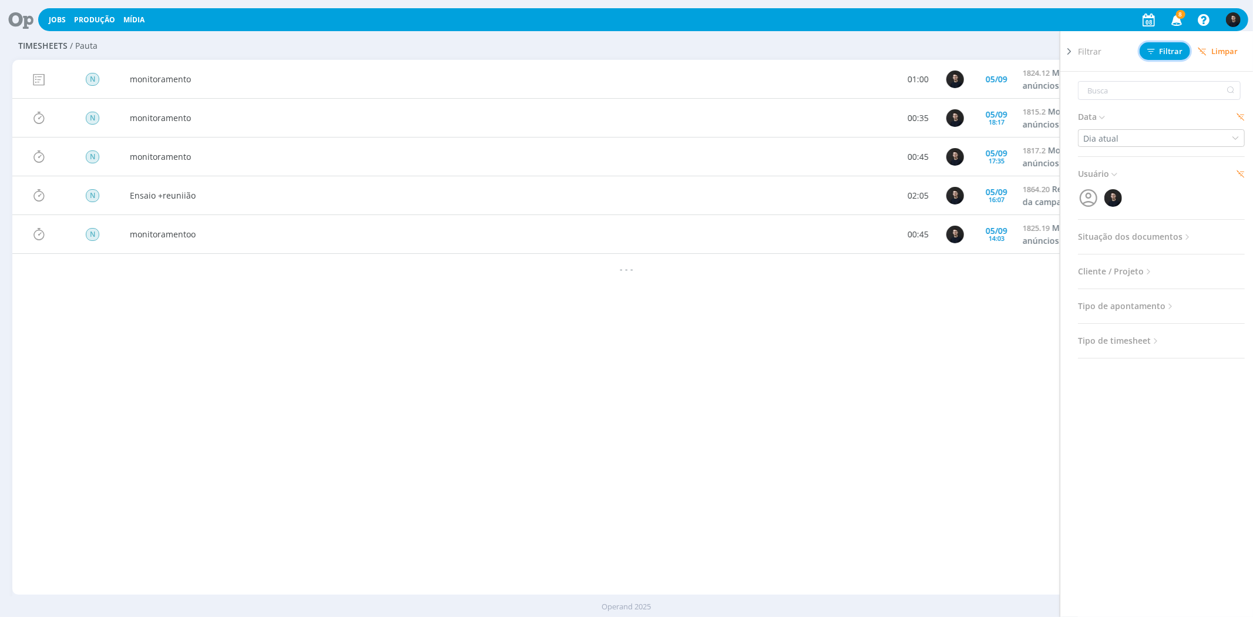
click at [1169, 55] on button "Filtrar" at bounding box center [1164, 51] width 51 height 18
click at [975, 54] on div "Configurar exibição Ordenação Ordenação padrão Tipo de timesheet Tipo de aponta…" at bounding box center [1036, 45] width 398 height 19
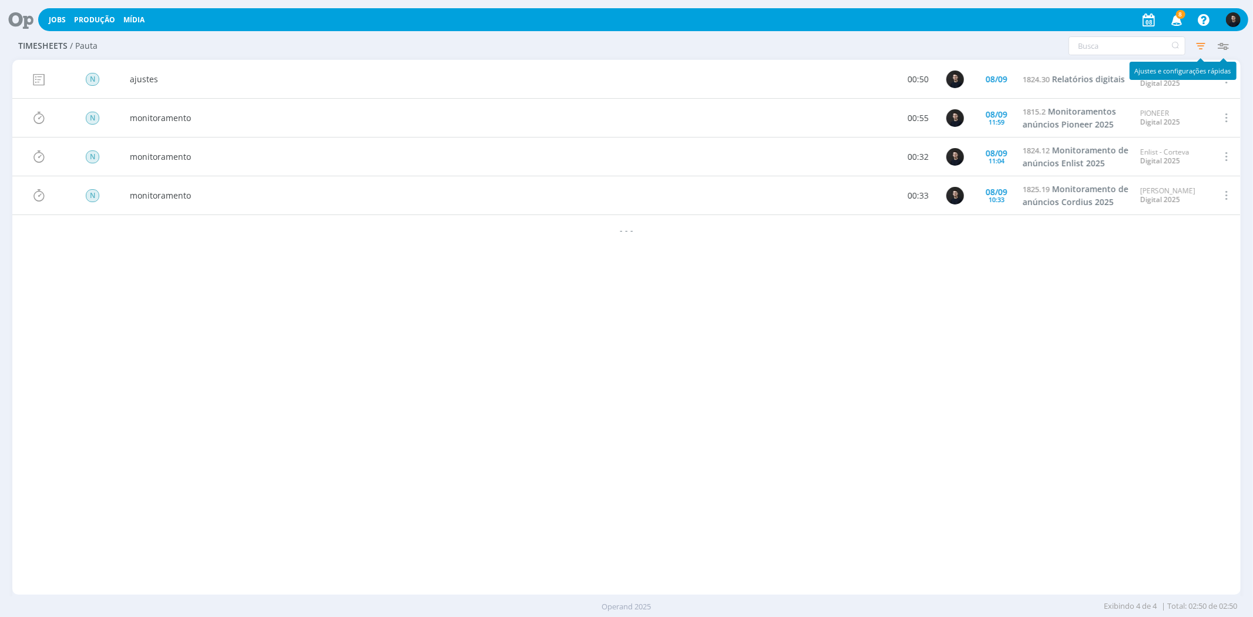
click at [1199, 46] on icon "button" at bounding box center [1200, 45] width 21 height 21
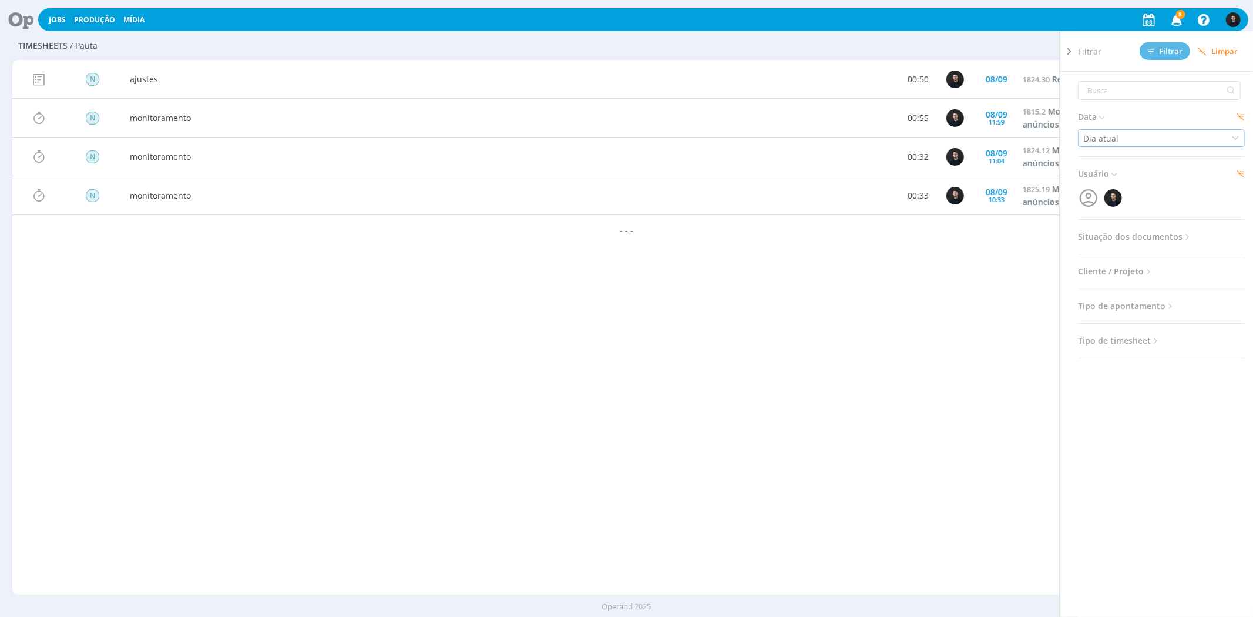
click at [1128, 133] on div "Dia atual" at bounding box center [1161, 138] width 167 height 18
click at [1123, 102] on div "Data Dia atual Esta semana Ontem Personalizado Semana passada Usuário Situação …" at bounding box center [1166, 360] width 176 height 577
click at [1106, 139] on div "Dia atual" at bounding box center [1102, 138] width 38 height 12
click at [1126, 172] on li "Esta semana" at bounding box center [1161, 180] width 166 height 22
click at [1128, 159] on div "07/09/2025 até 13/09/2025" at bounding box center [1161, 157] width 167 height 11
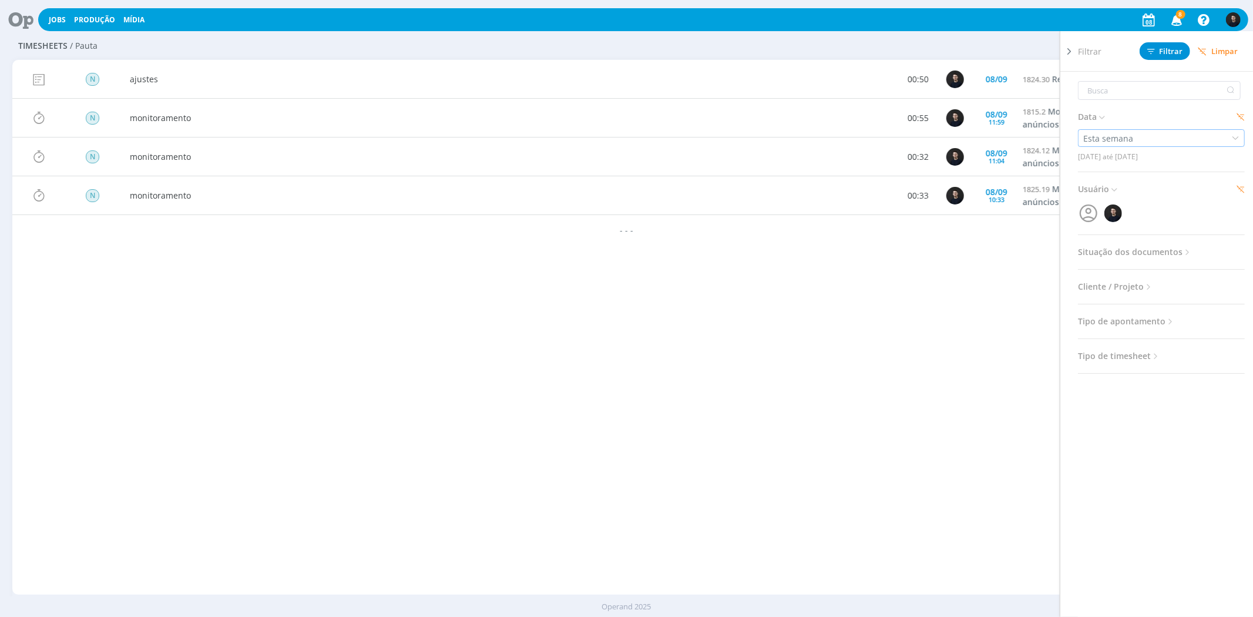
click at [1129, 137] on div "Esta semana" at bounding box center [1109, 138] width 52 height 12
click at [1125, 226] on div "Personalizado" at bounding box center [1112, 223] width 58 height 12
click at [1128, 159] on input at bounding box center [1124, 161] width 57 height 14
click at [913, 230] on span "1" at bounding box center [908, 231] width 14 height 14
click at [903, 248] on span "8" at bounding box center [908, 248] width 14 height 14
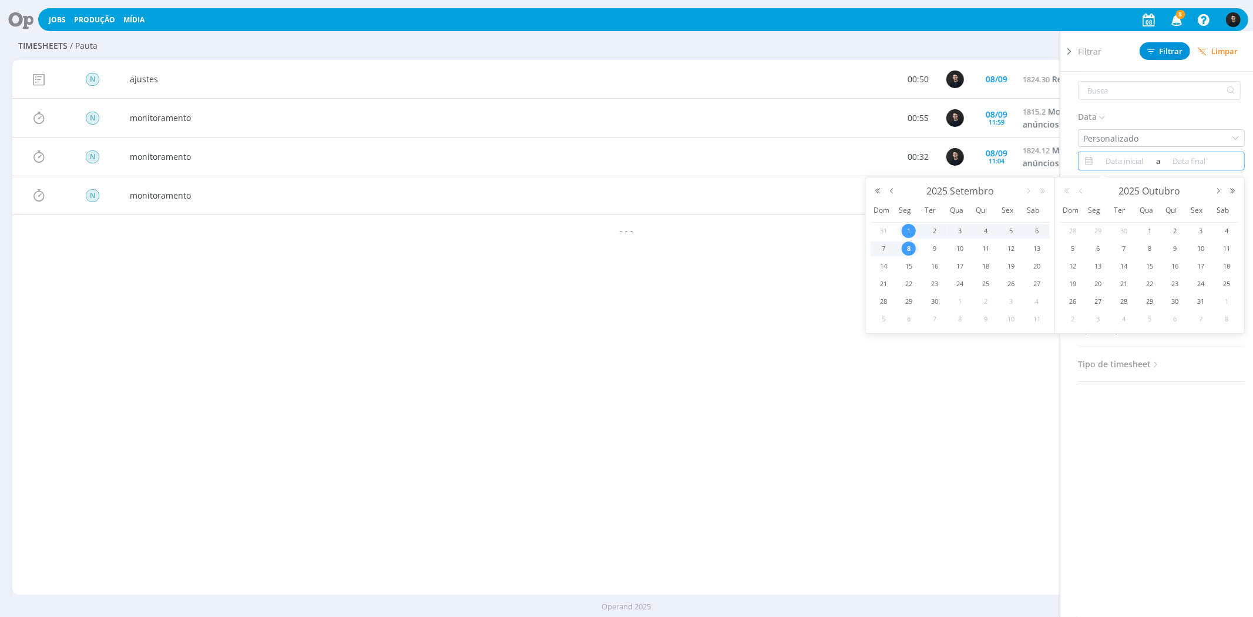
type input "01/09/2025"
type input "08/09/2025"
click at [1158, 55] on span "Filtrar" at bounding box center [1165, 52] width 36 height 8
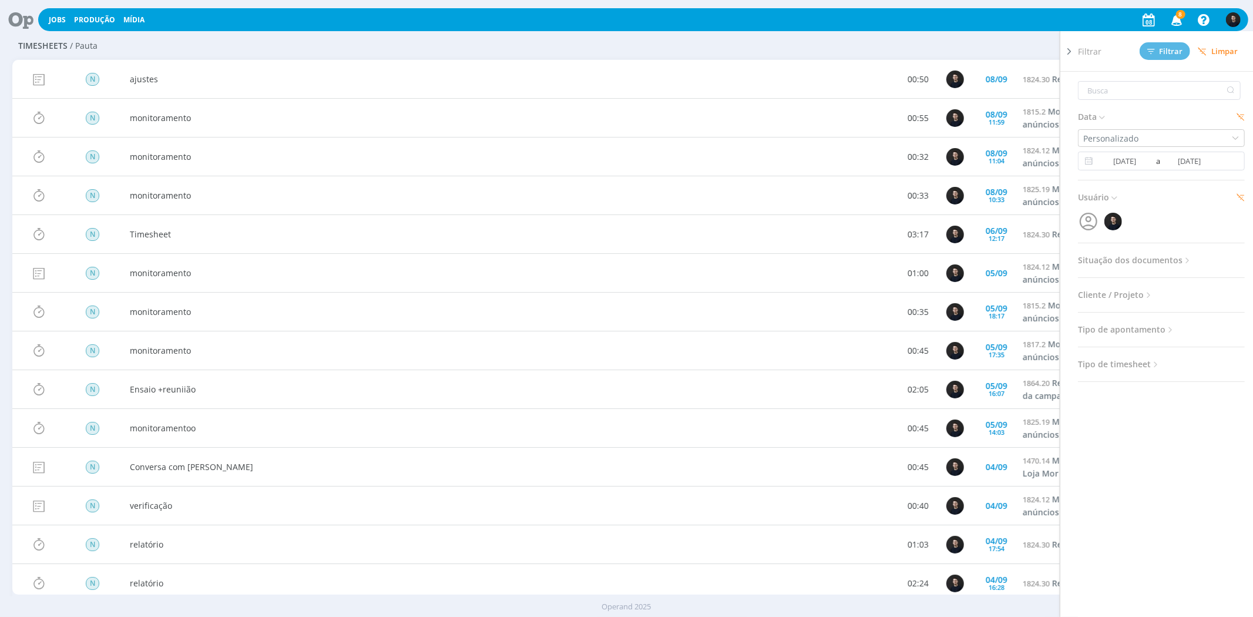
click at [972, 45] on div "Configurar exibição Ordenação Ordenação padrão Tipo de timesheet Tipo de aponta…" at bounding box center [1036, 45] width 398 height 19
